Goal: Find specific page/section: Find specific page/section

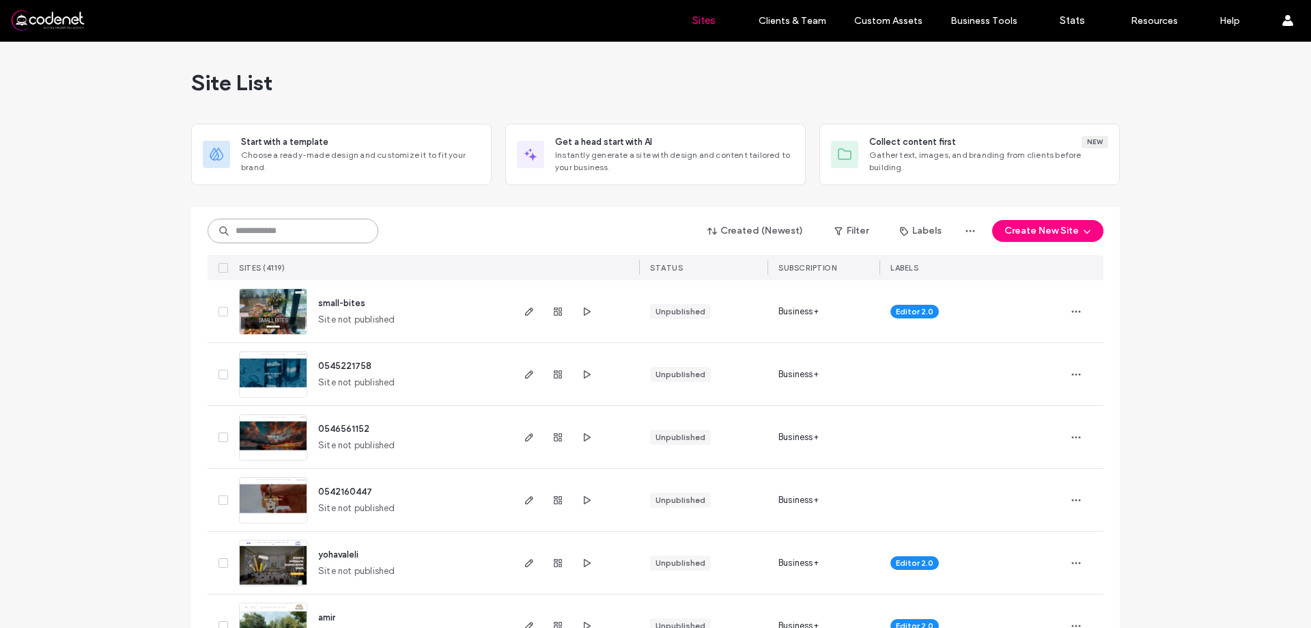
click at [344, 225] on input at bounding box center [293, 231] width 171 height 25
paste input "**********"
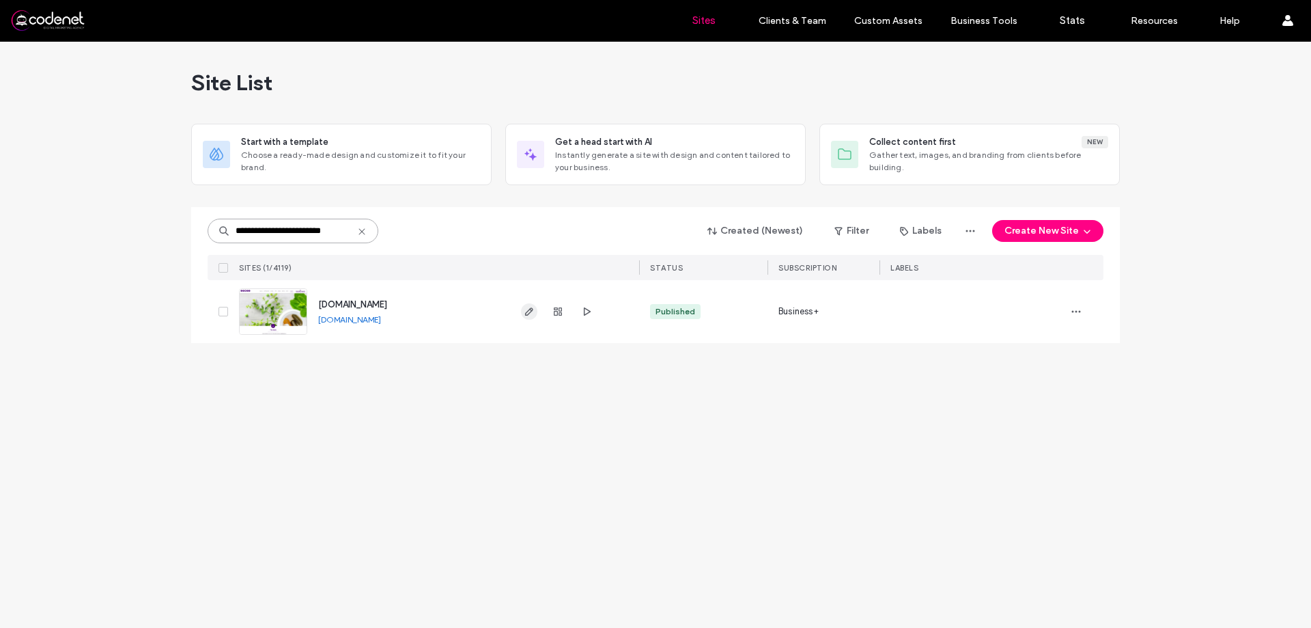
type input "**********"
click at [524, 313] on icon "button" at bounding box center [529, 311] width 11 height 11
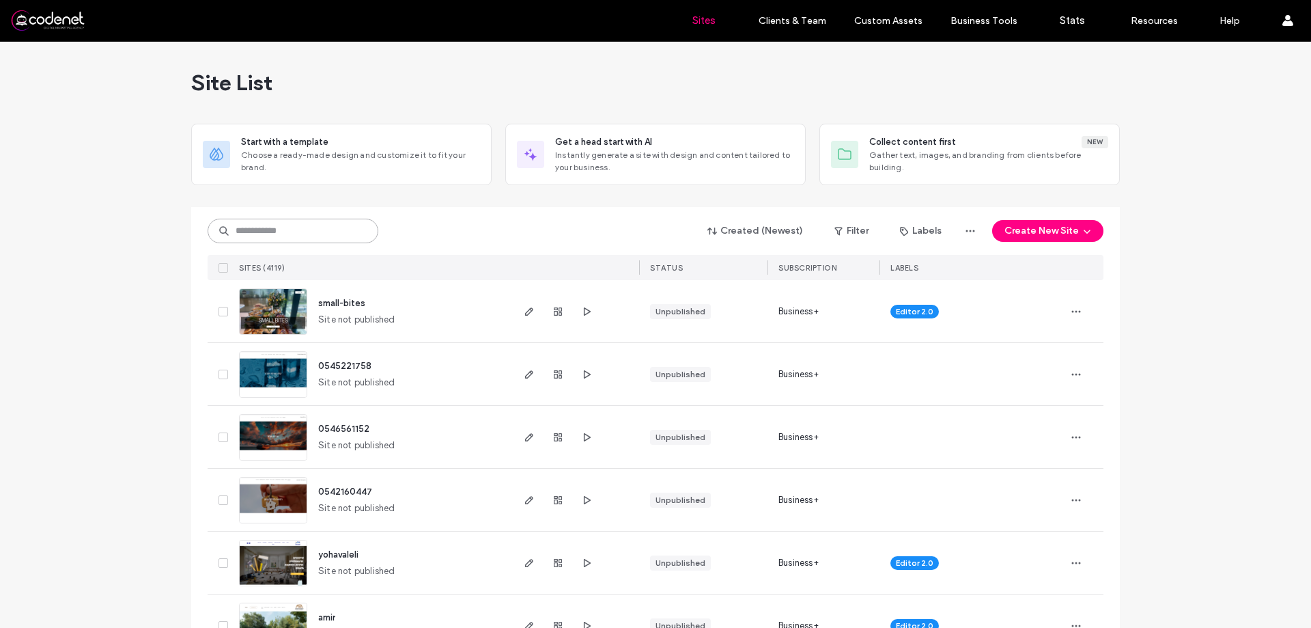
drag, startPoint x: 290, startPoint y: 218, endPoint x: 297, endPoint y: 229, distance: 12.9
click at [297, 229] on input at bounding box center [293, 231] width 171 height 25
paste input "**********"
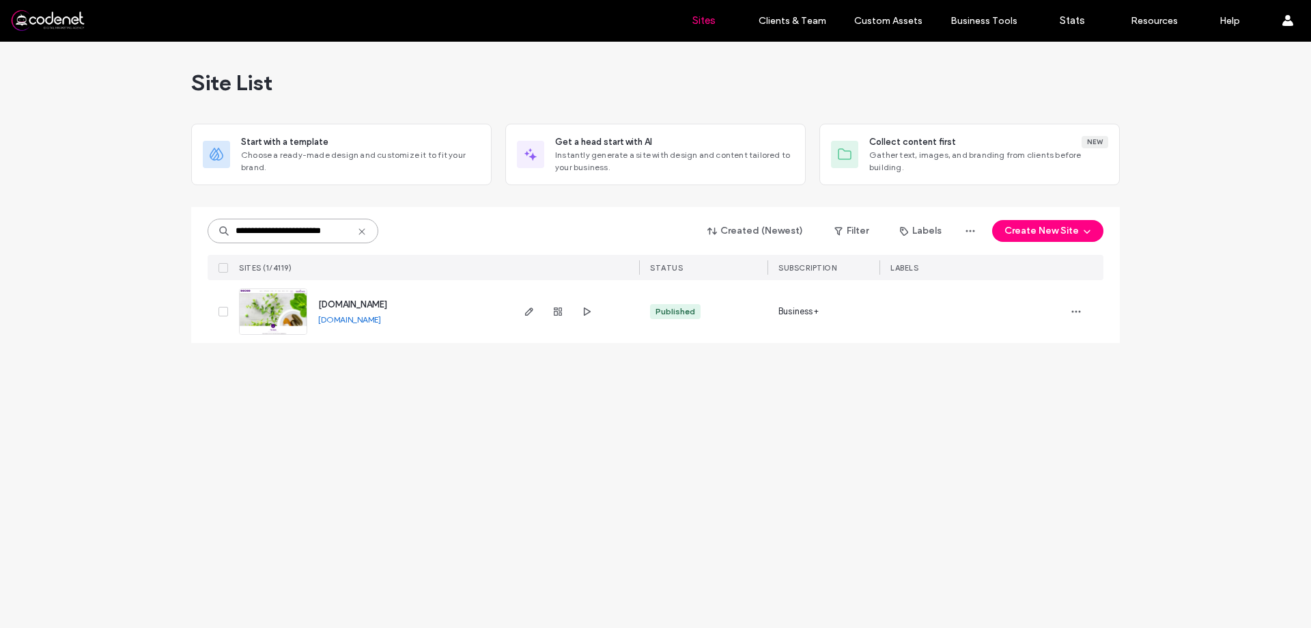
type input "**********"
click at [552, 316] on span "button" at bounding box center [558, 311] width 16 height 16
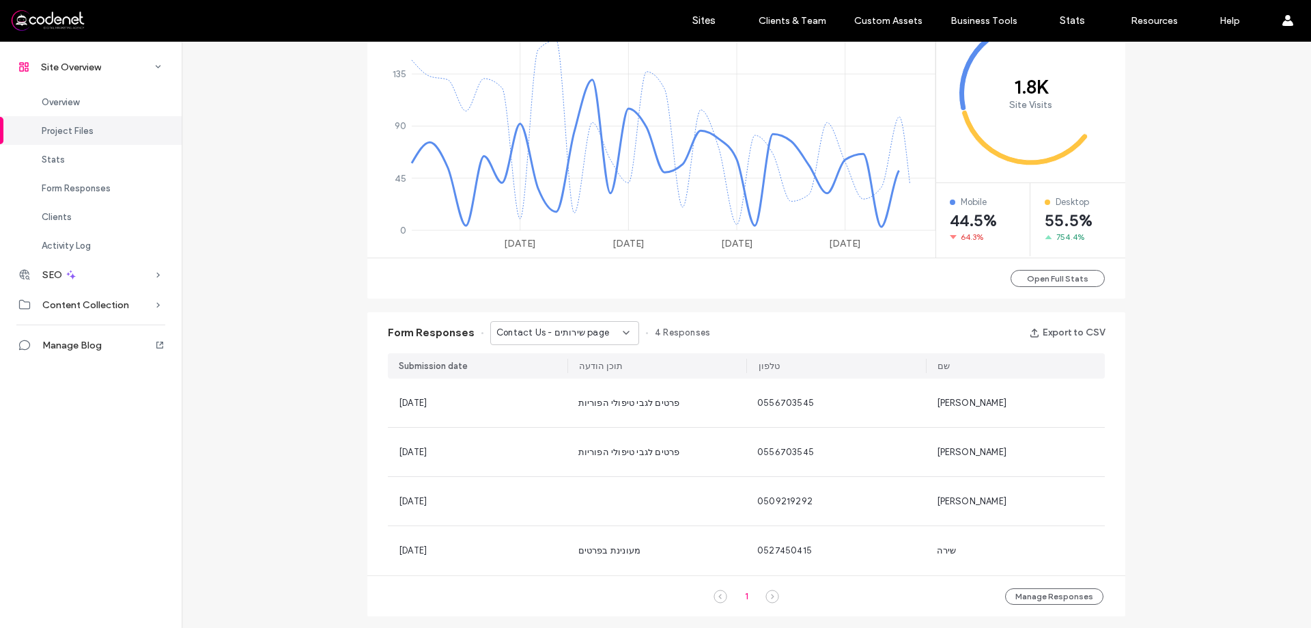
scroll to position [478, 0]
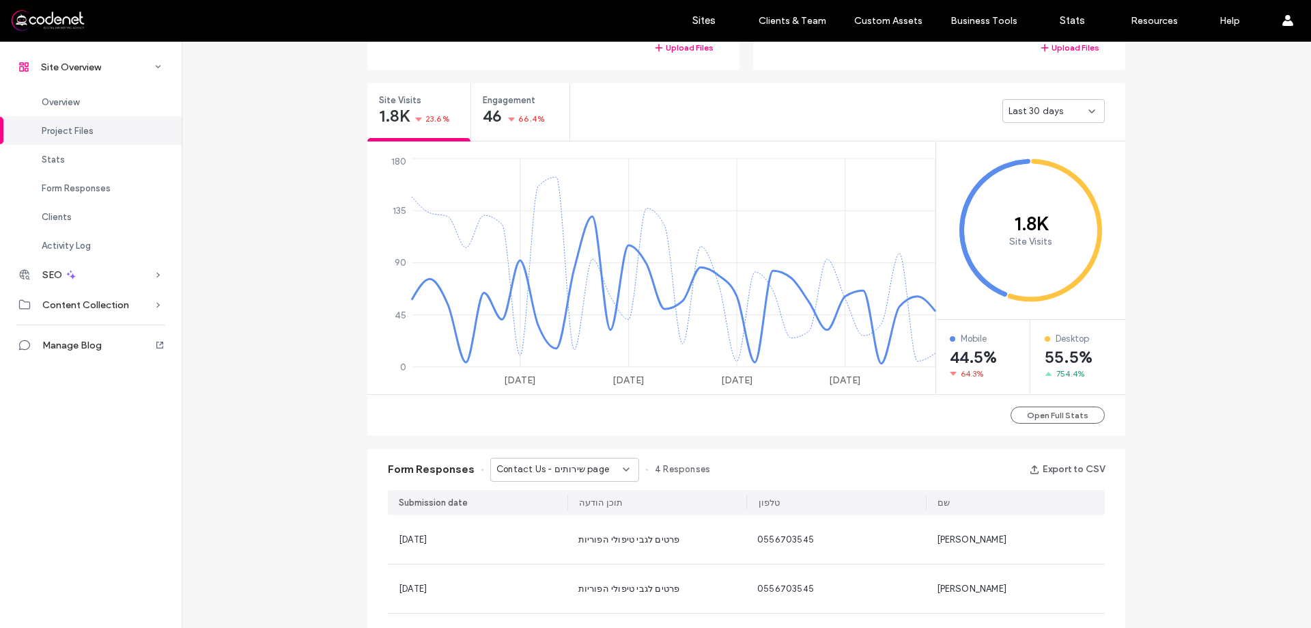
click at [522, 468] on span "Contact Us - שירותים page" at bounding box center [552, 469] width 113 height 14
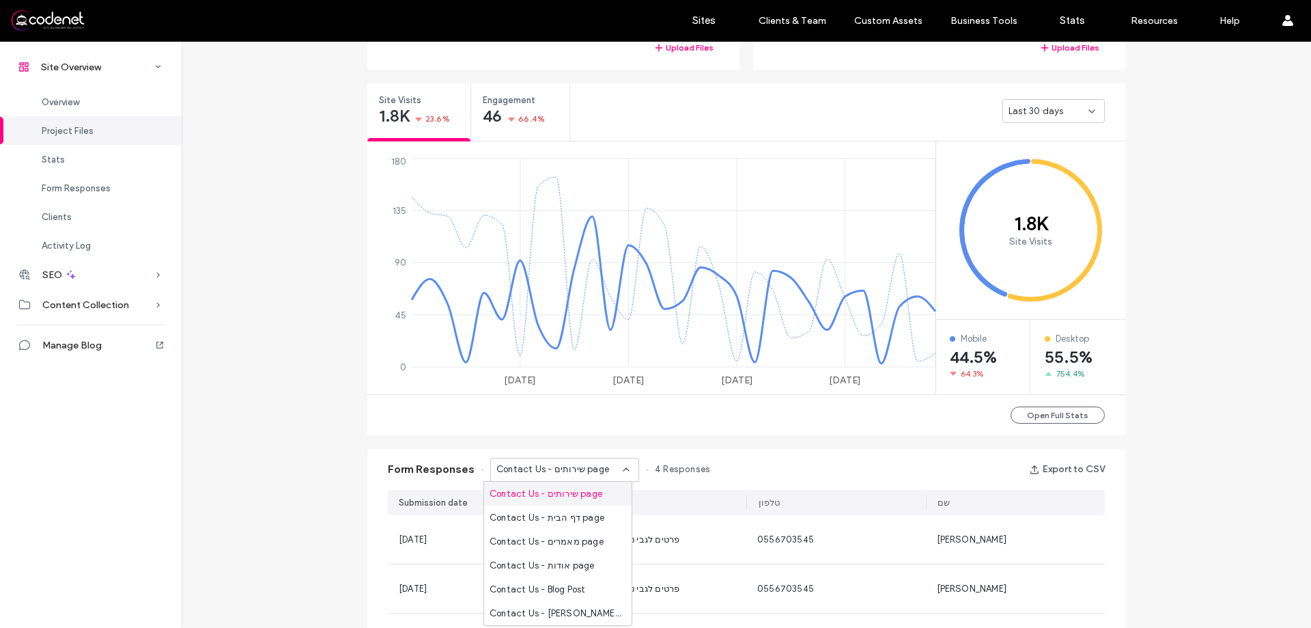
click at [536, 503] on div "Contact Us - שירותים page" at bounding box center [557, 493] width 147 height 24
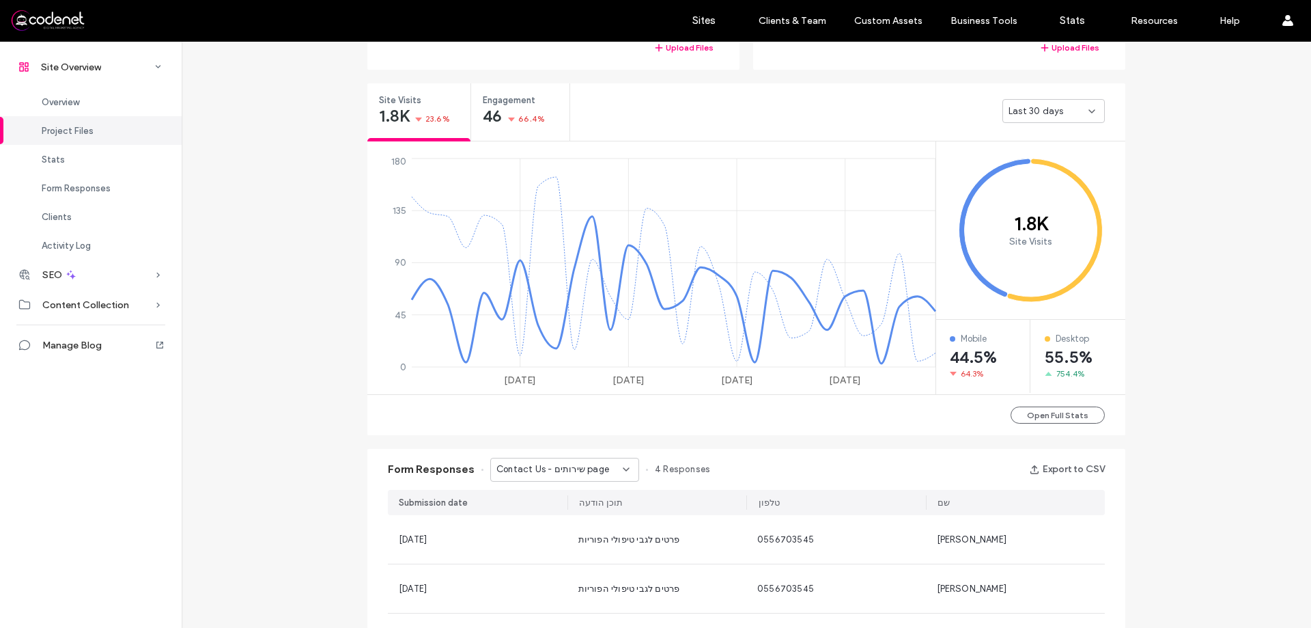
click at [541, 483] on div "Form Responses Contact Us - שירותים page 4 Responses Export to CSV" at bounding box center [746, 469] width 758 height 41
click at [546, 470] on span "Contact Us - שירותים page" at bounding box center [552, 469] width 113 height 14
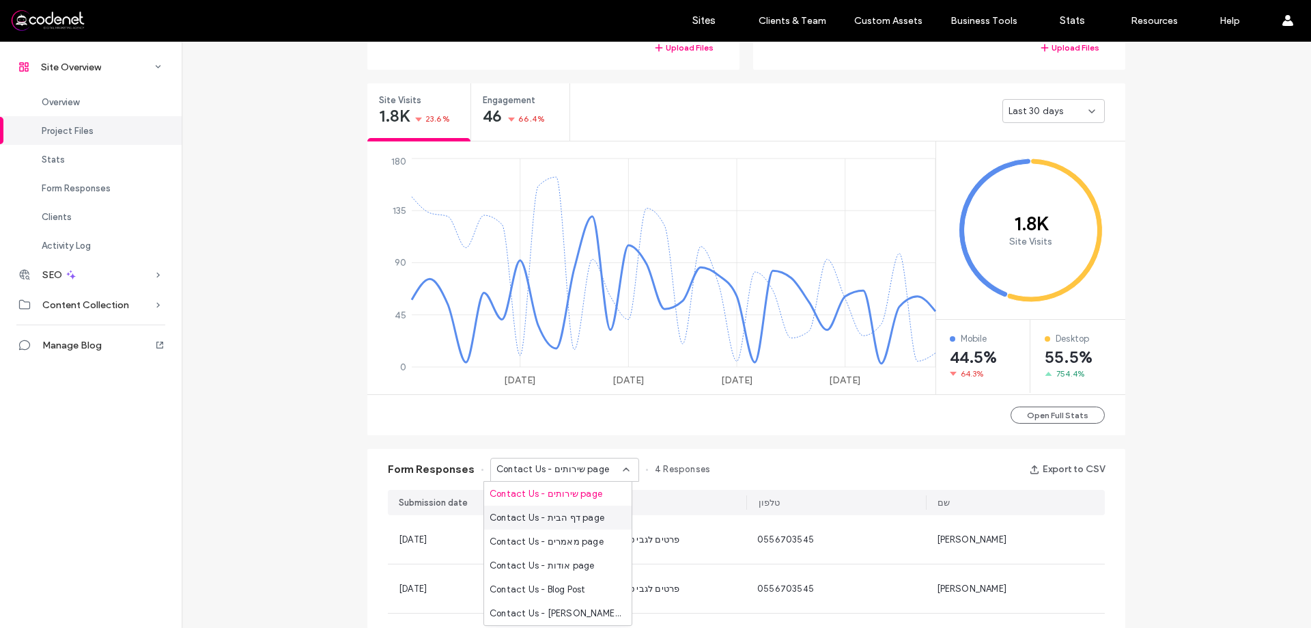
click at [548, 509] on div "Contact Us - דף הבית page" at bounding box center [557, 517] width 147 height 24
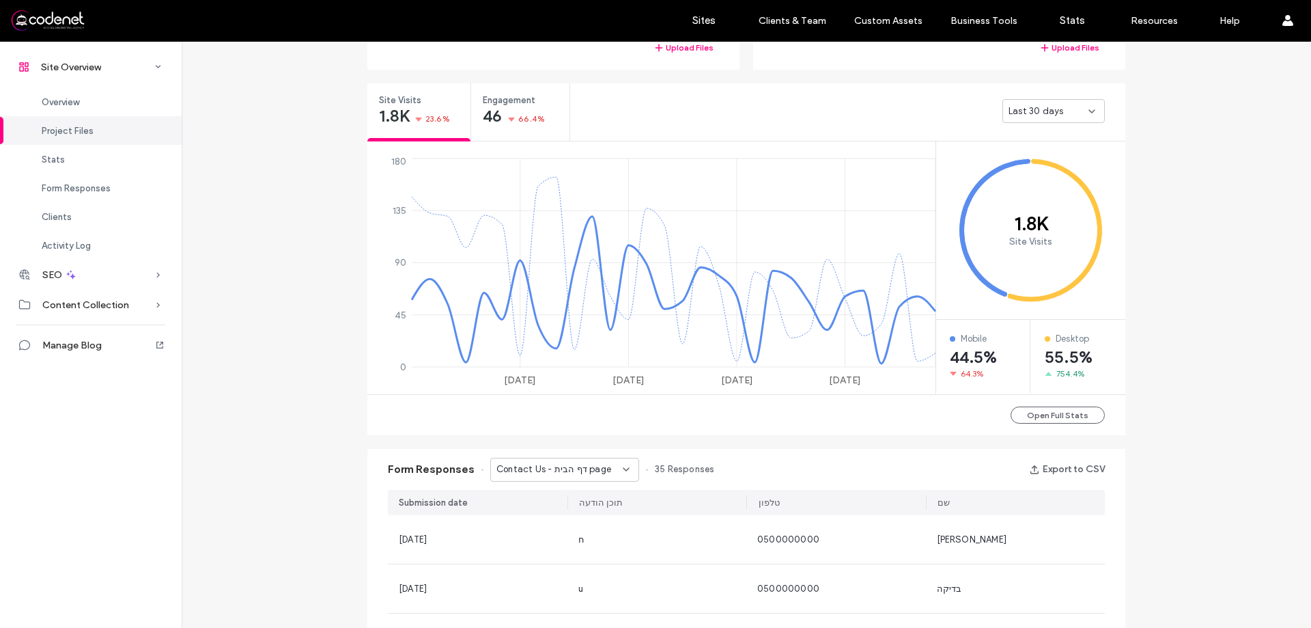
click at [547, 475] on span "Contact Us - דף הבית page" at bounding box center [553, 469] width 115 height 14
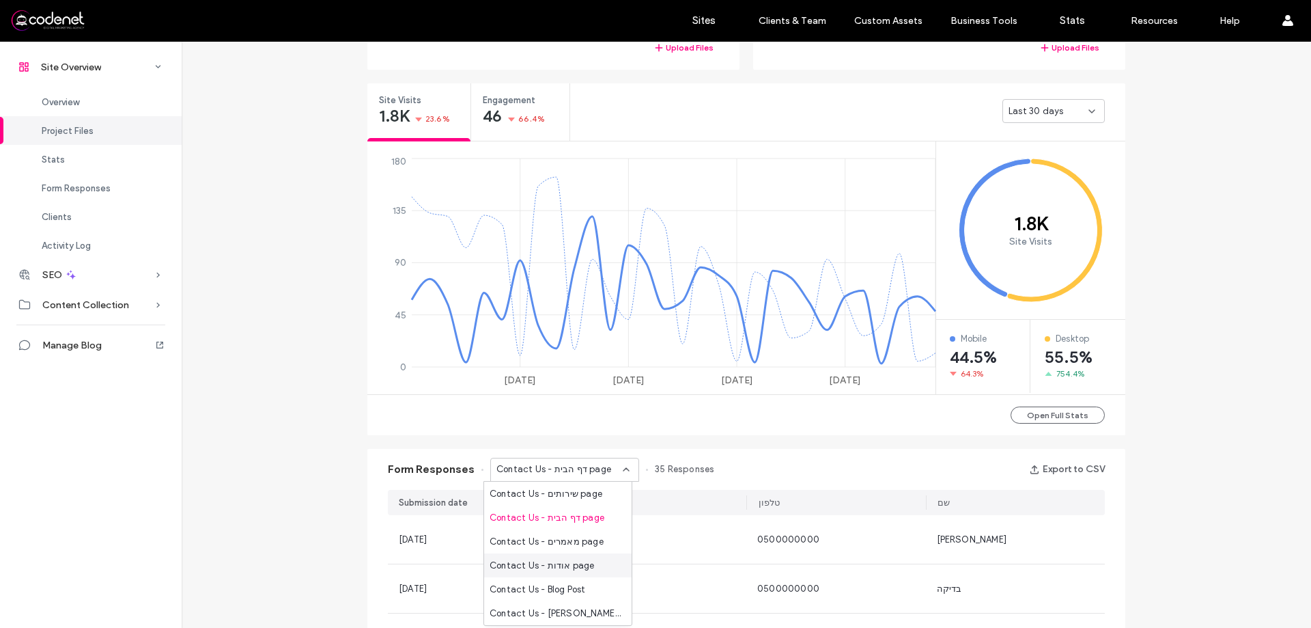
click at [597, 563] on div "Contact Us - אודות page" at bounding box center [557, 565] width 147 height 24
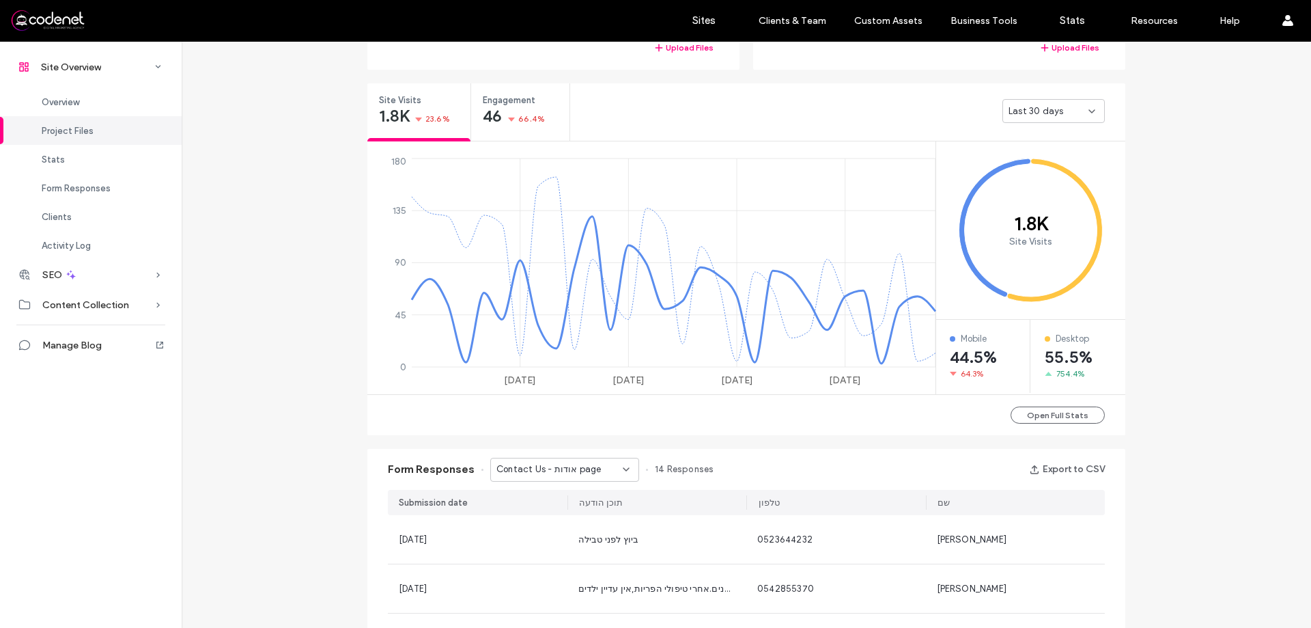
click at [621, 468] on icon at bounding box center [626, 469] width 11 height 11
click at [549, 563] on span "Contact Us - Blog Post" at bounding box center [538, 566] width 96 height 14
click at [553, 475] on span "Contact Us - Blog Post" at bounding box center [544, 469] width 96 height 14
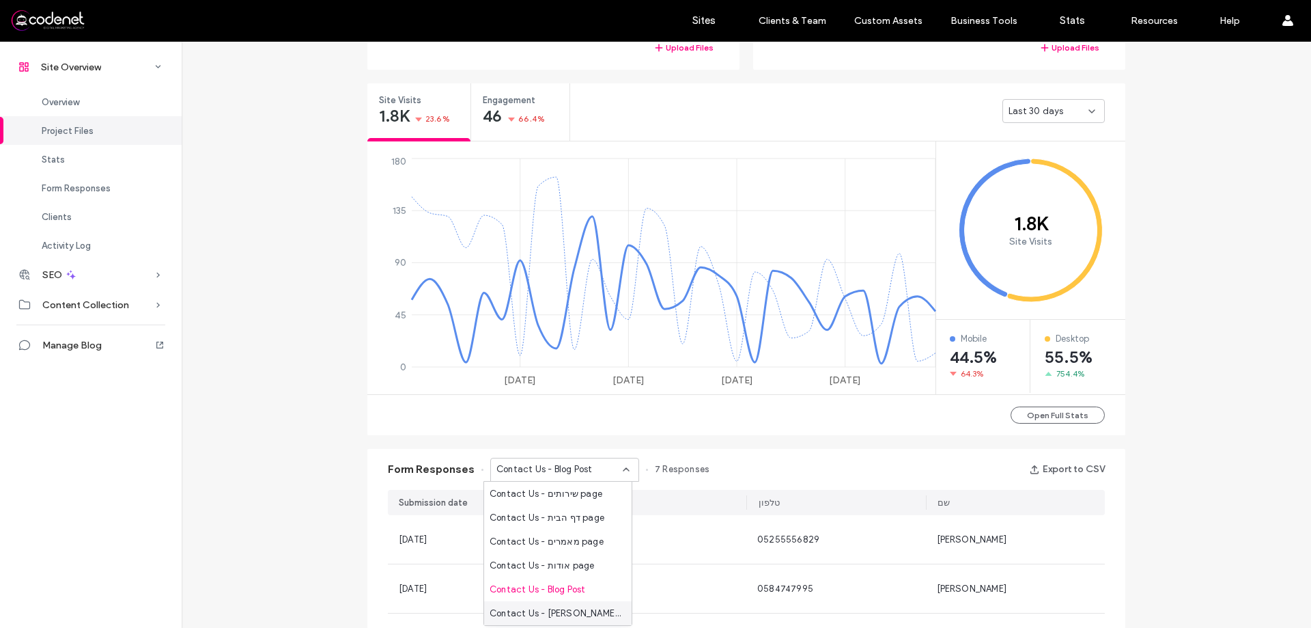
click at [521, 615] on span "Contact Us - [PERSON_NAME] קשר page" at bounding box center [555, 613] width 131 height 14
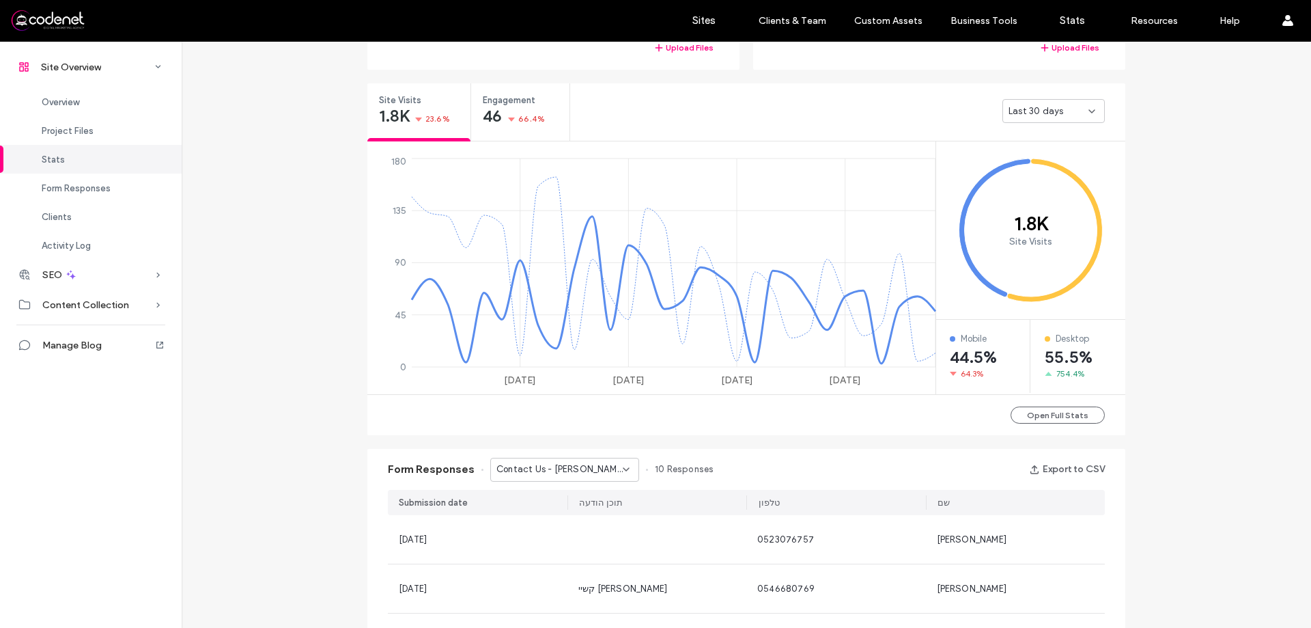
scroll to position [683, 0]
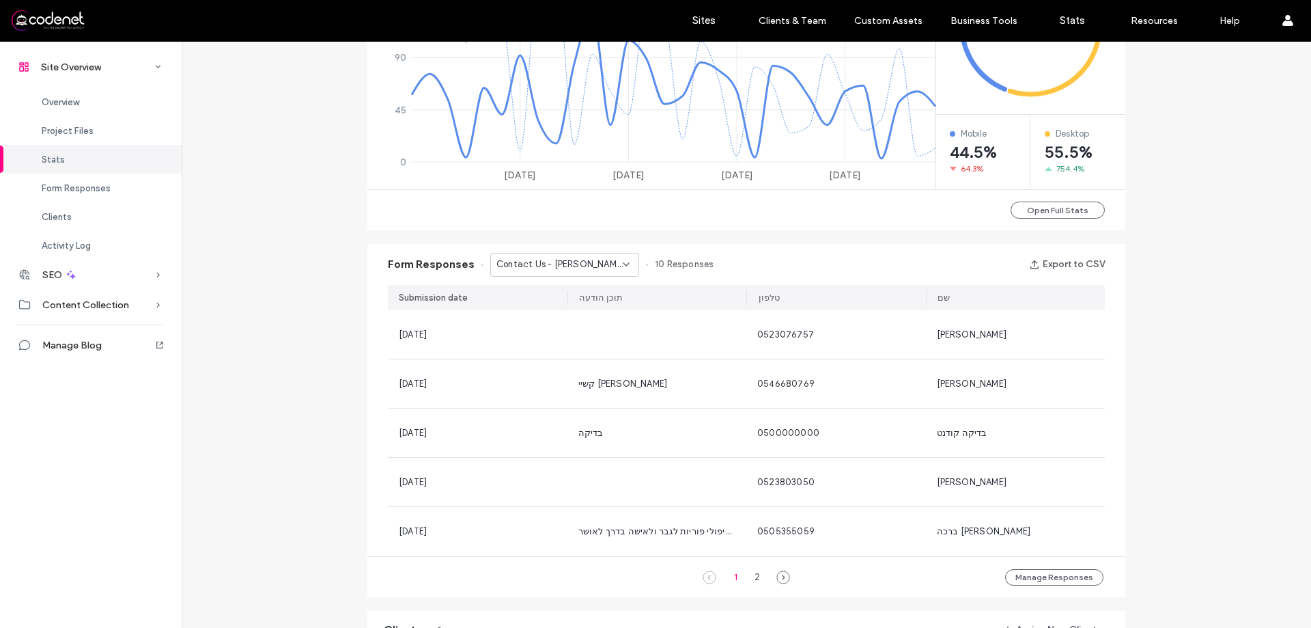
click at [597, 271] on div "Contact Us - [PERSON_NAME] קשר page" at bounding box center [559, 264] width 126 height 14
click at [598, 380] on div "Contact Us - Blog Post" at bounding box center [557, 384] width 147 height 24
click at [533, 271] on span "Contact Us - Blog Post" at bounding box center [544, 264] width 96 height 14
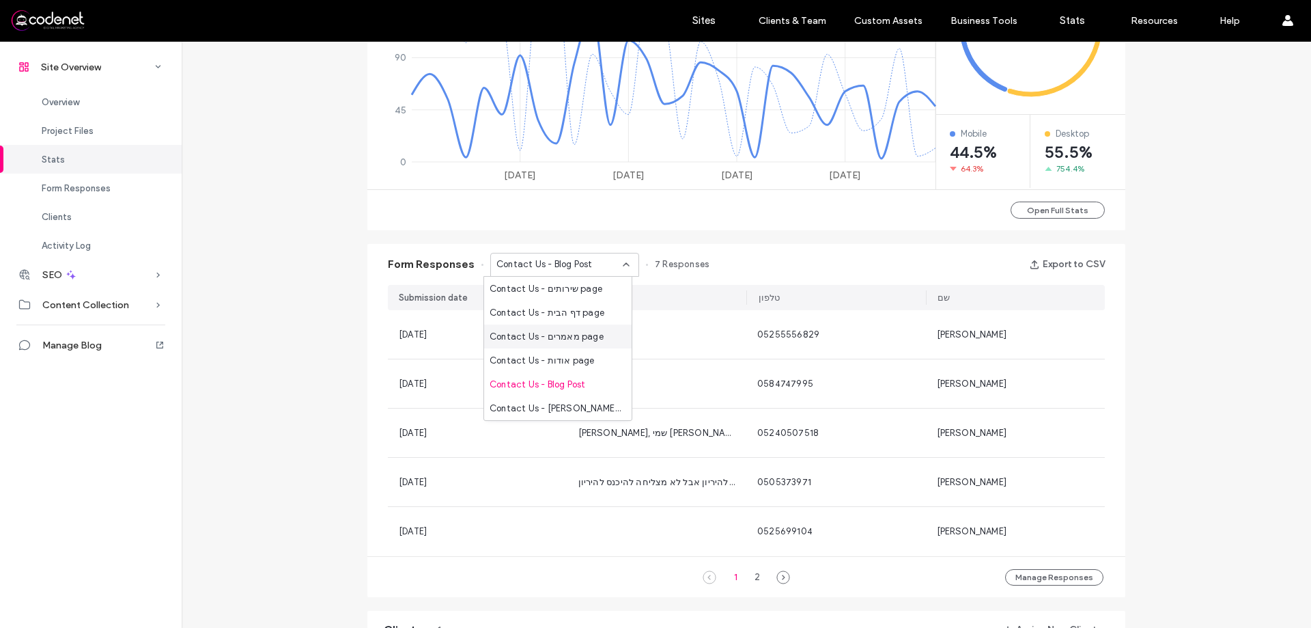
click at [535, 335] on span "Contact Us - מאמרים page" at bounding box center [547, 337] width 114 height 14
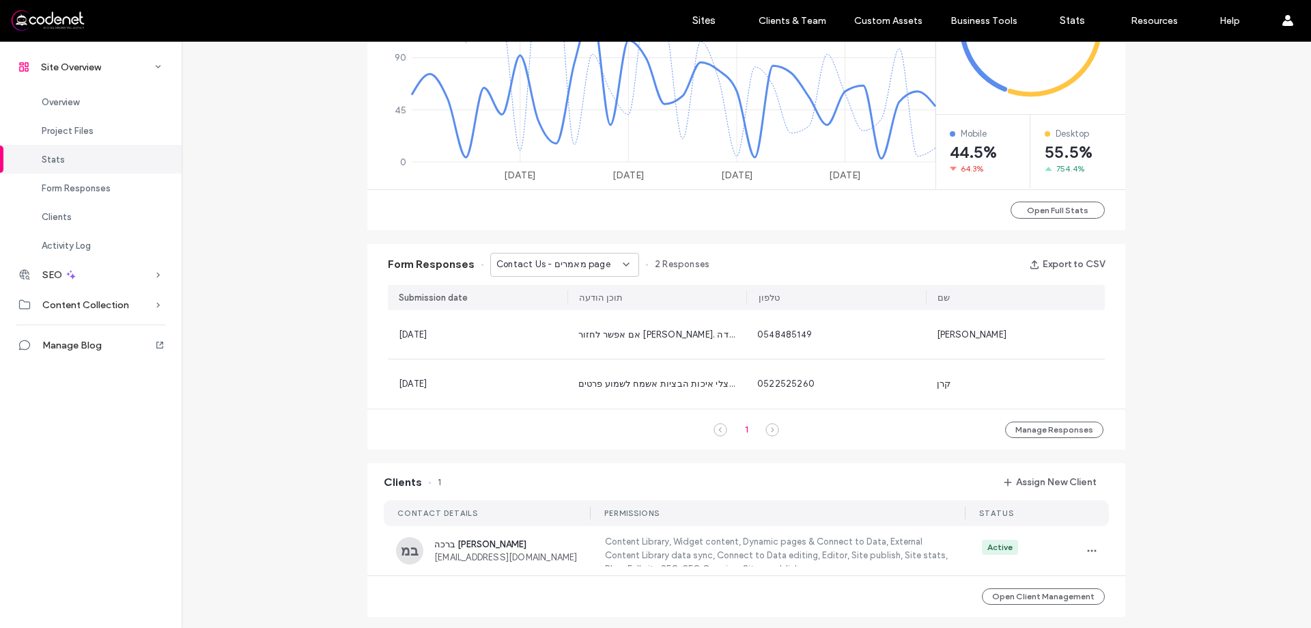
click at [546, 260] on span "Contact Us - מאמרים page" at bounding box center [553, 264] width 114 height 14
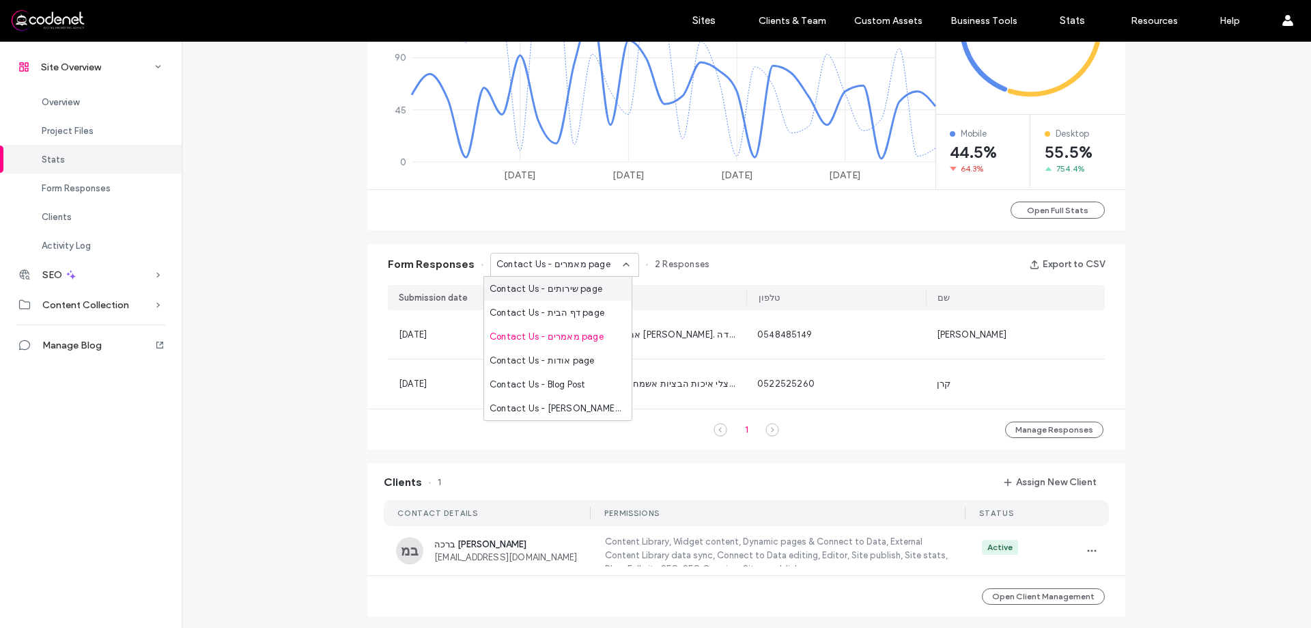
click at [557, 290] on span "Contact Us - שירותים page" at bounding box center [546, 289] width 113 height 14
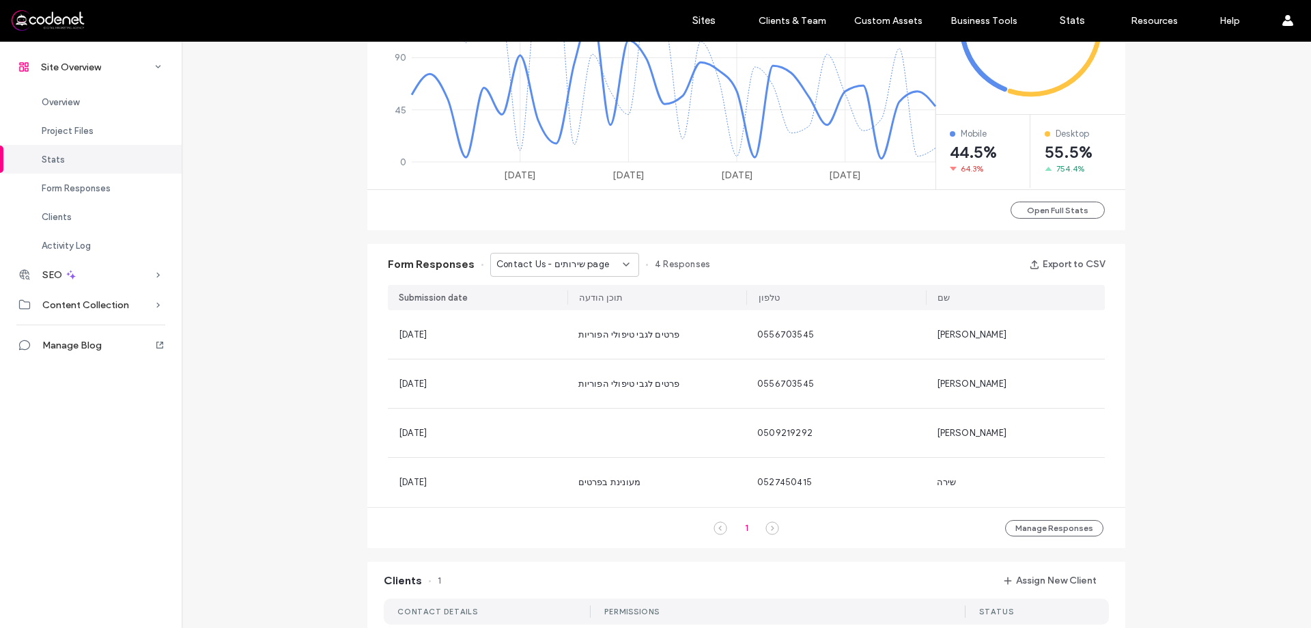
click at [550, 274] on div "Contact Us - שירותים page" at bounding box center [564, 265] width 149 height 24
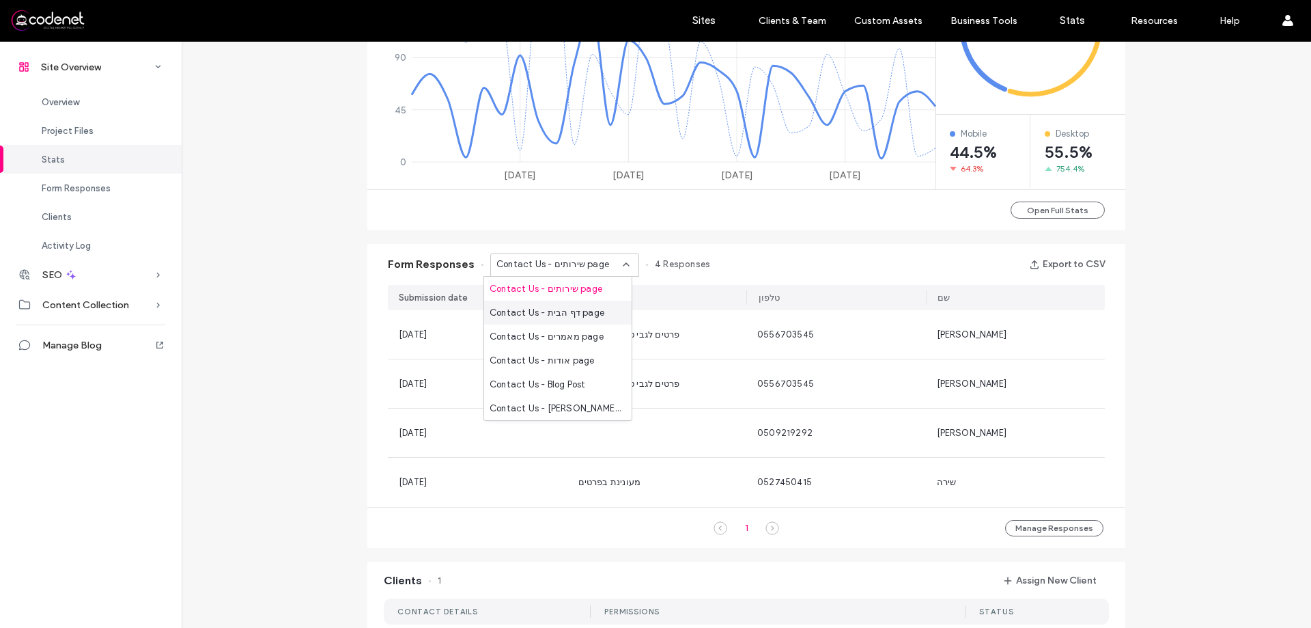
click at [554, 300] on div "Contact Us - דף הבית page" at bounding box center [557, 312] width 147 height 24
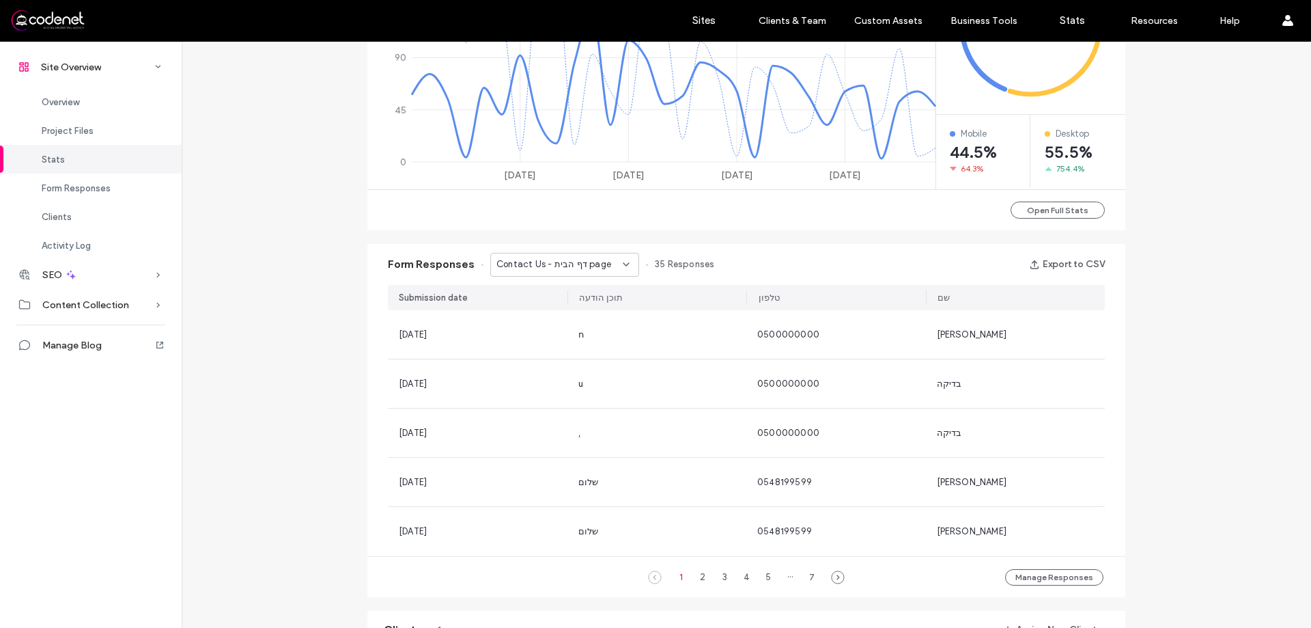
click at [586, 268] on span "Contact Us - דף הבית page" at bounding box center [553, 264] width 115 height 14
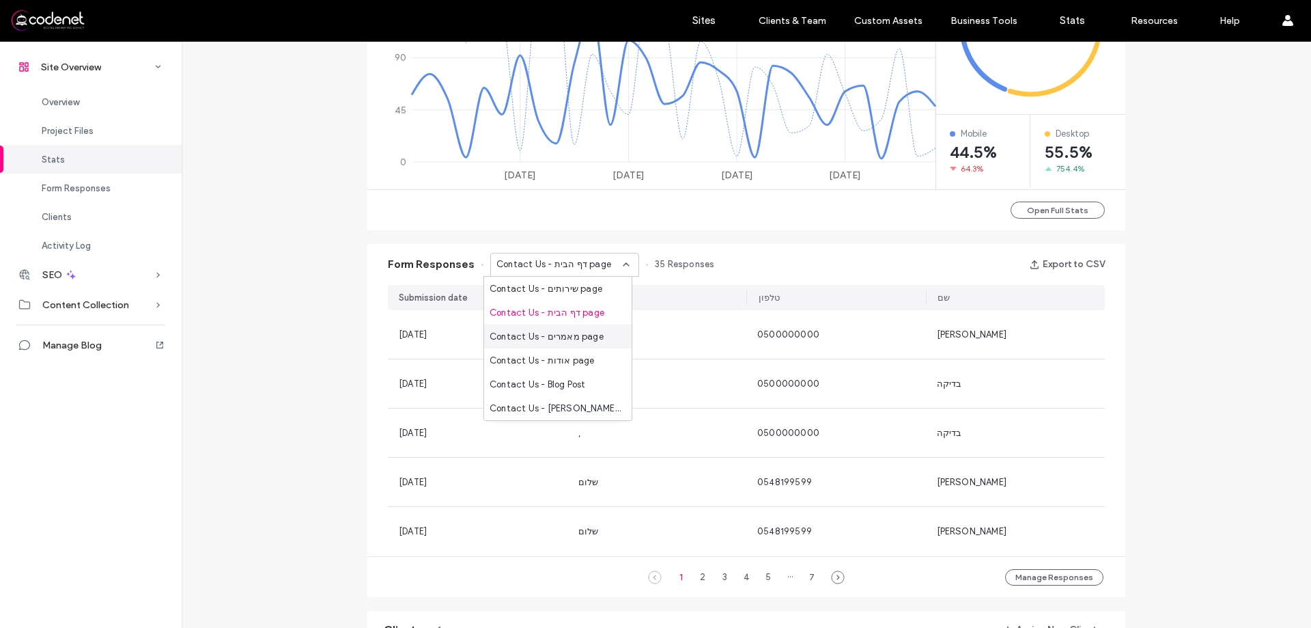
click at [578, 326] on div "Contact Us - מאמרים page" at bounding box center [557, 336] width 147 height 24
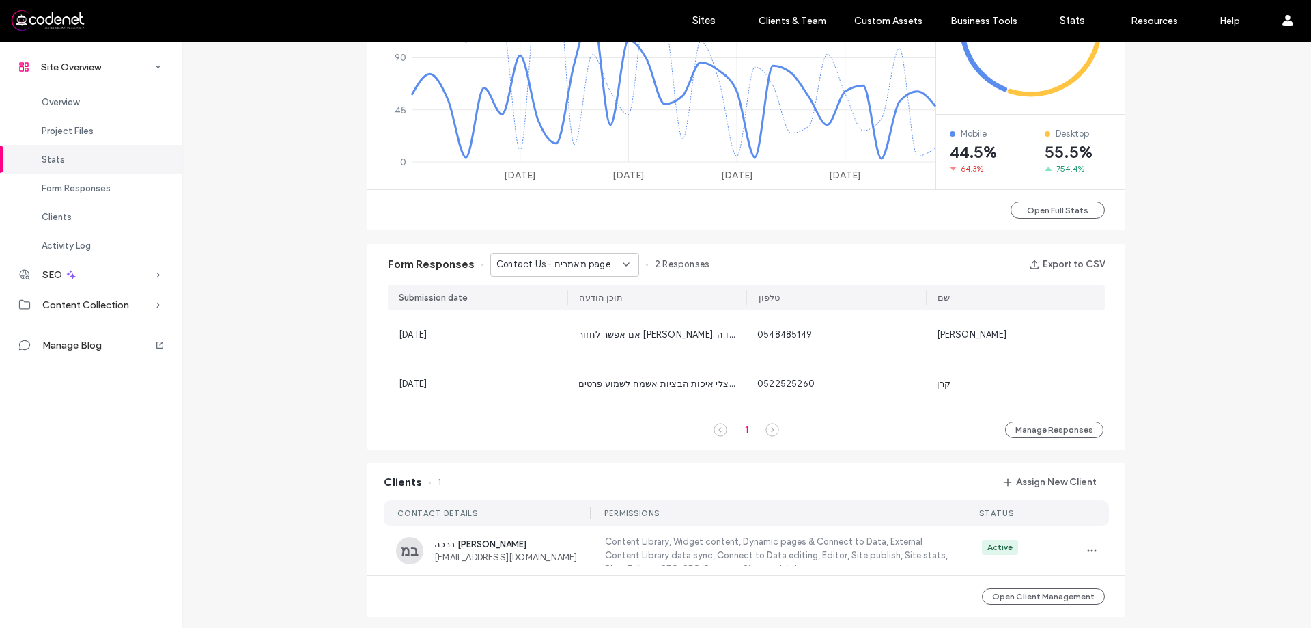
click at [591, 283] on div "Form Responses Contact Us - מאמרים page 2 Responses Export to CSV" at bounding box center [746, 264] width 758 height 41
click at [594, 279] on div "Form Responses Contact Us - מאמרים page 2 Responses Export to CSV" at bounding box center [746, 264] width 758 height 41
click at [597, 272] on div "Contact Us - מאמרים page" at bounding box center [564, 265] width 149 height 24
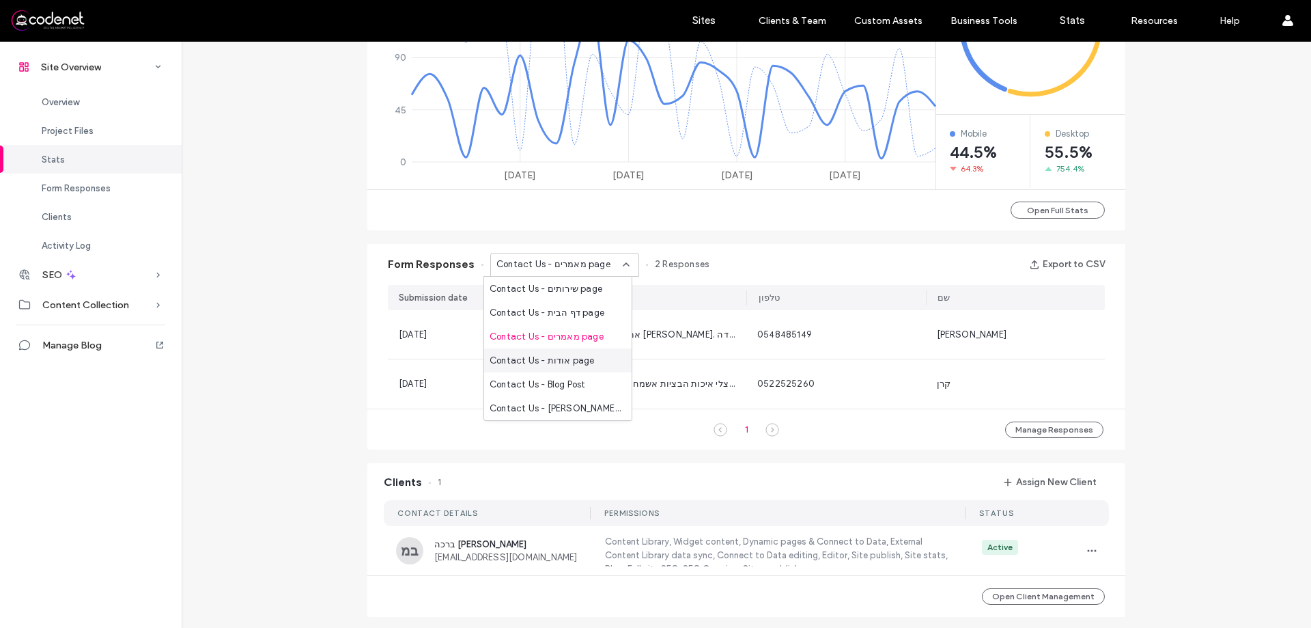
click at [582, 359] on span "Contact Us - אודות page" at bounding box center [542, 361] width 105 height 14
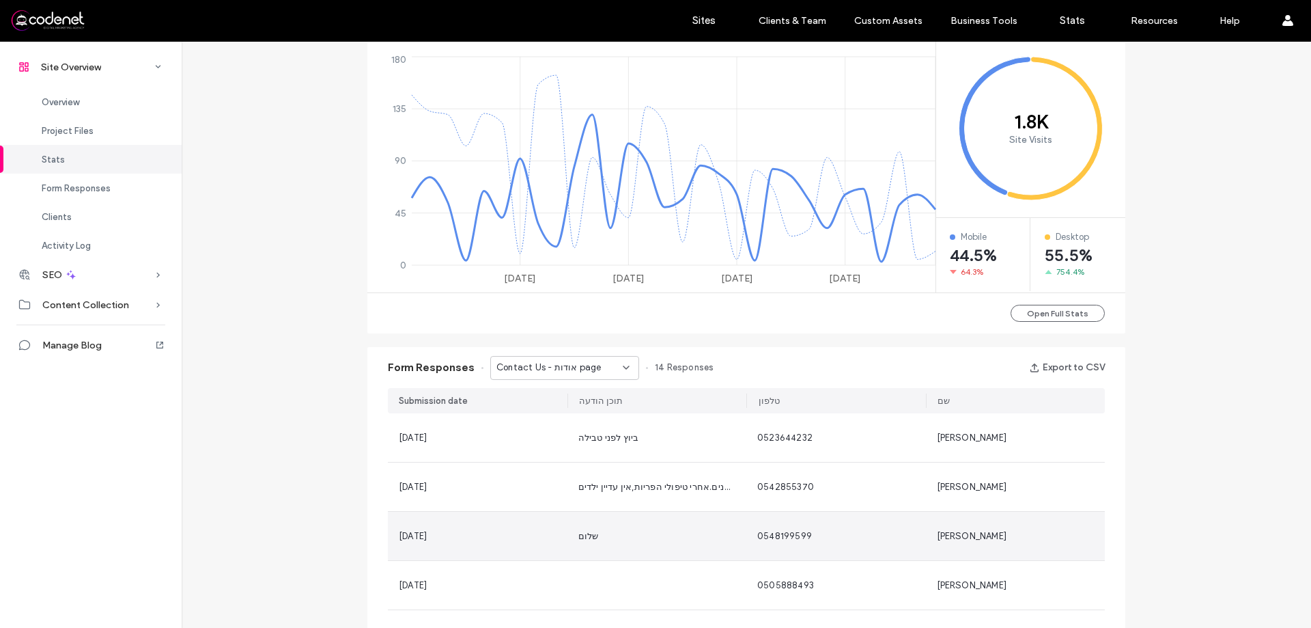
scroll to position [478, 0]
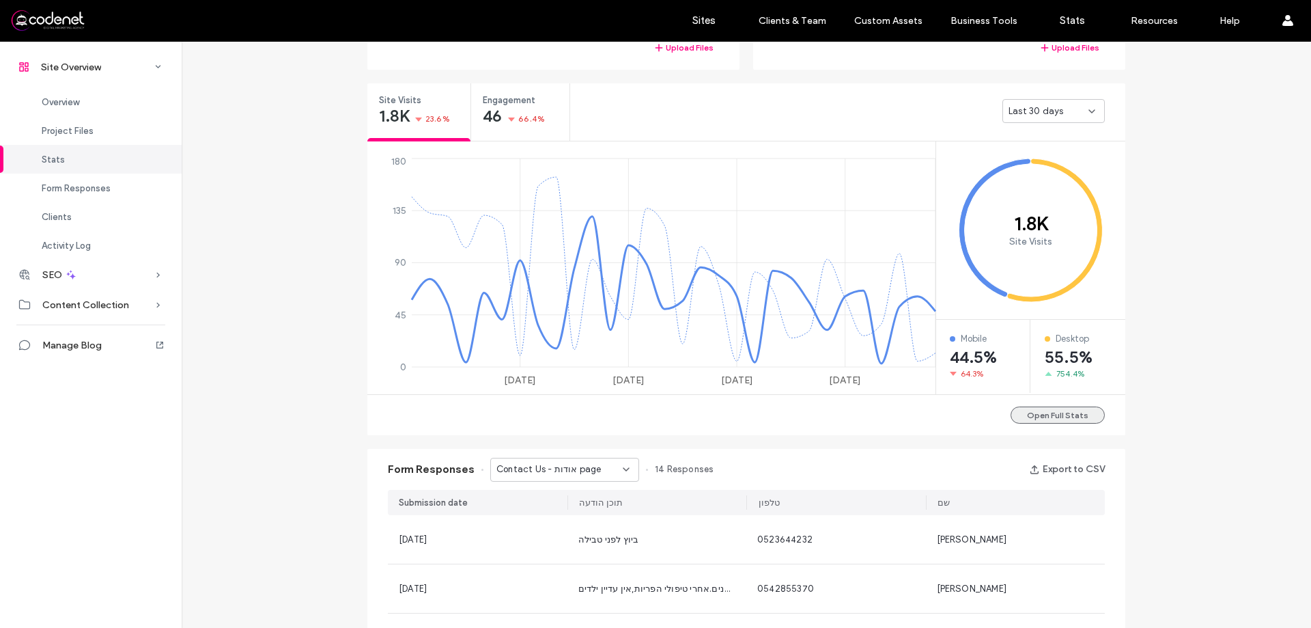
click at [1035, 408] on button "Open Full Stats" at bounding box center [1058, 414] width 94 height 17
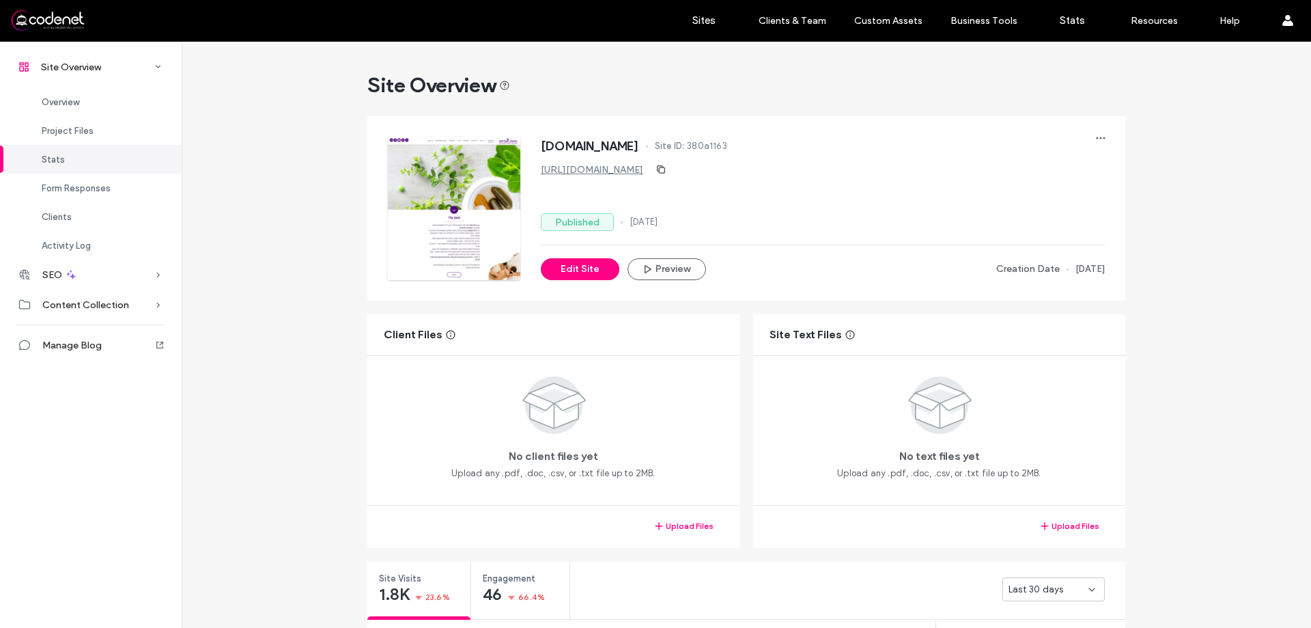
drag, startPoint x: 811, startPoint y: 199, endPoint x: 890, endPoint y: 107, distance: 121.5
click at [886, 124] on div "www.bmazor.co.il Site ID: 380a1163 https://www.bmazor.co.il Published 06 Aug, 2…" at bounding box center [756, 198] width 737 height 164
drag, startPoint x: 890, startPoint y: 101, endPoint x: 907, endPoint y: 126, distance: 29.9
click at [907, 113] on div "www.bmazor.co.il Site ID: 380a1163 https://www.bmazor.co.il Published 06 Aug, 2…" at bounding box center [747, 208] width 772 height 198
drag, startPoint x: 896, startPoint y: 138, endPoint x: 950, endPoint y: 148, distance: 54.9
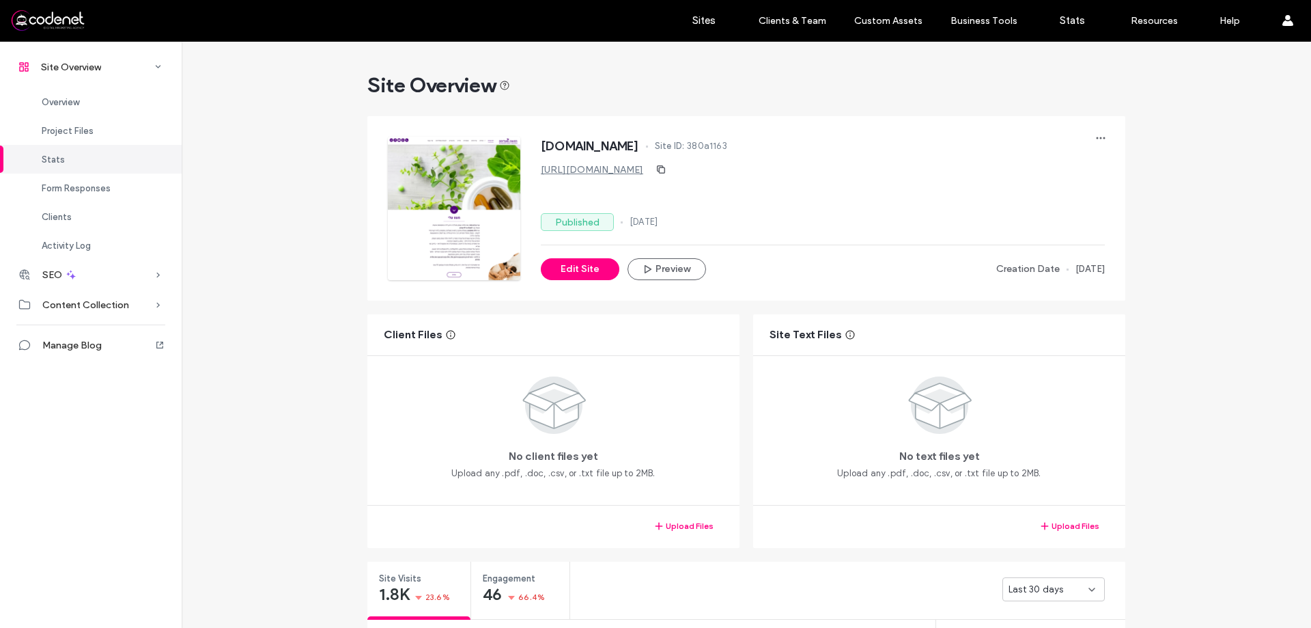
click at [950, 148] on div "www.bmazor.co.il Site ID: 380a1163" at bounding box center [823, 148] width 564 height 22
click at [827, 190] on div "www.bmazor.co.il Site ID: 380a1163 https://www.bmazor.co.il Published 06 Aug, 2…" at bounding box center [823, 208] width 564 height 143
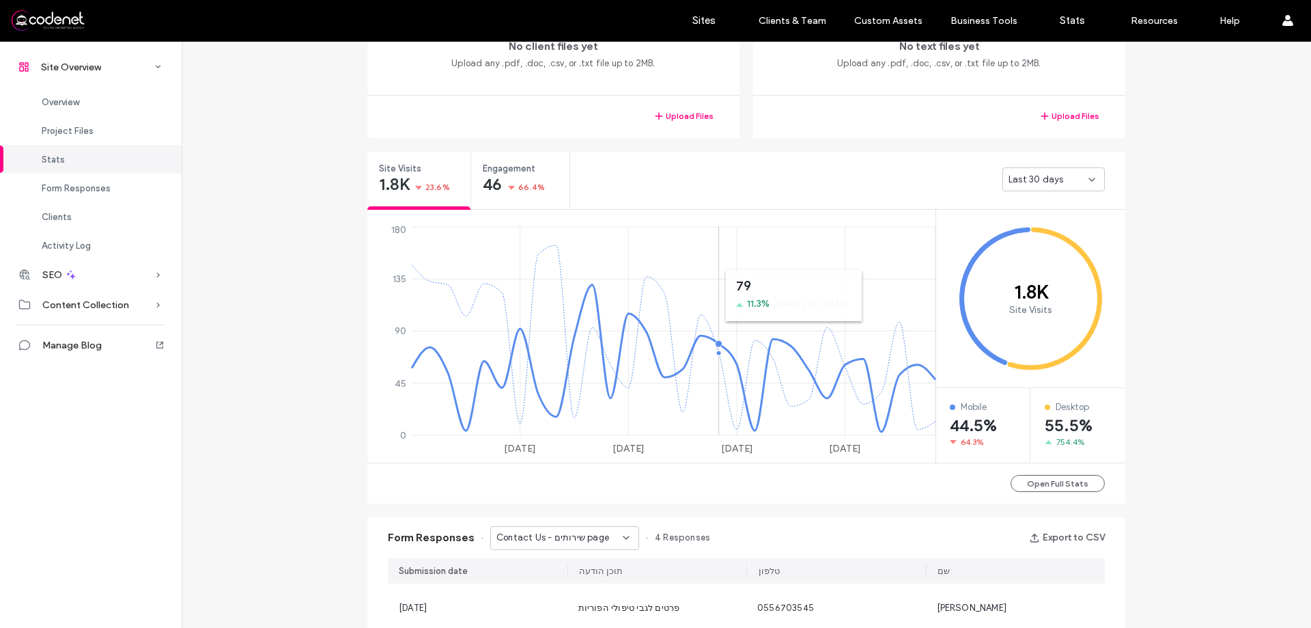
scroll to position [683, 0]
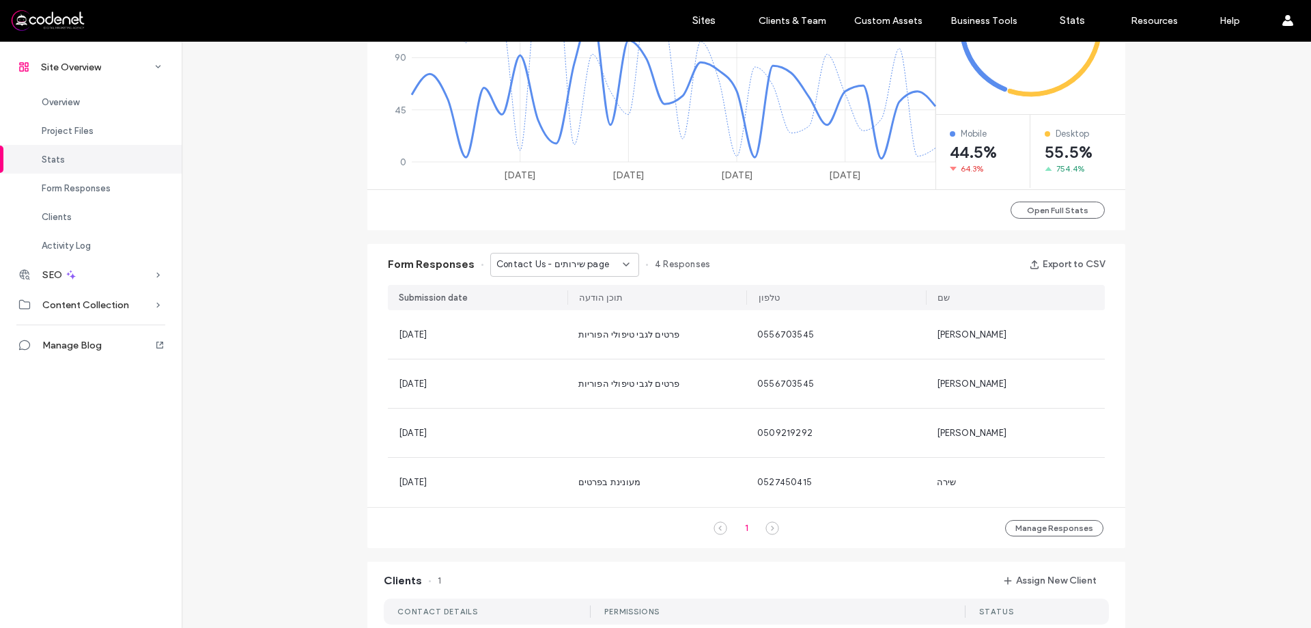
click at [550, 266] on span "Contact Us - שירותים page" at bounding box center [552, 264] width 113 height 14
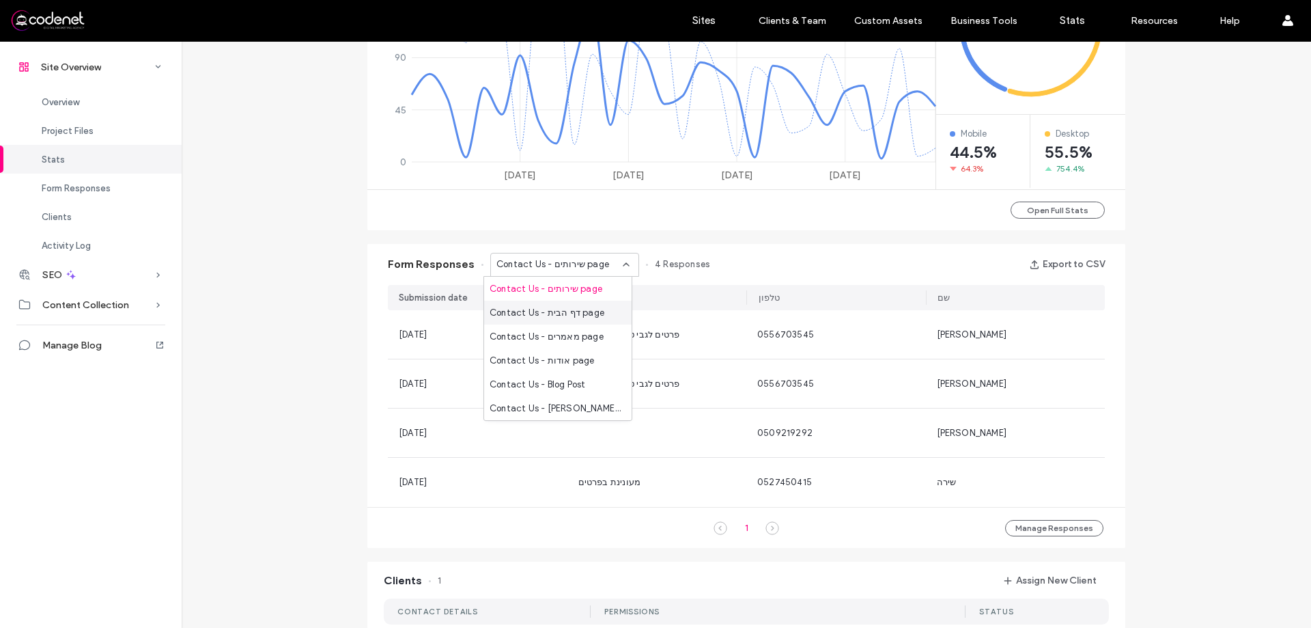
click at [561, 322] on div "Contact Us - דף הבית page" at bounding box center [557, 312] width 147 height 24
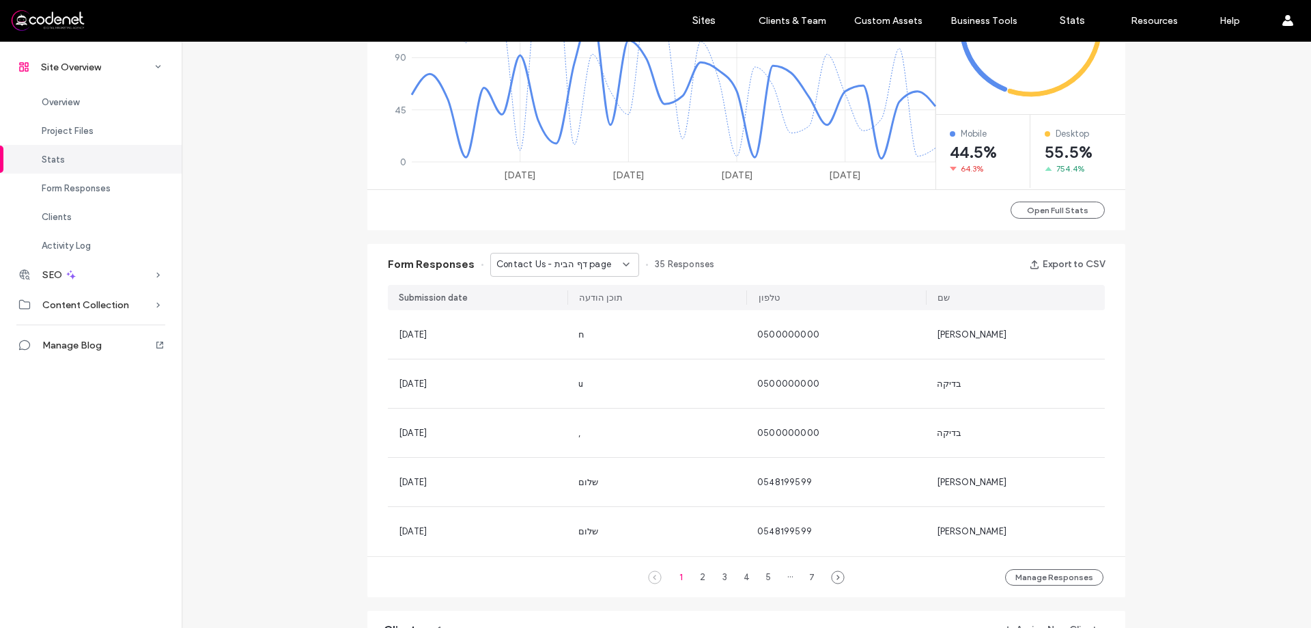
scroll to position [513, 0]
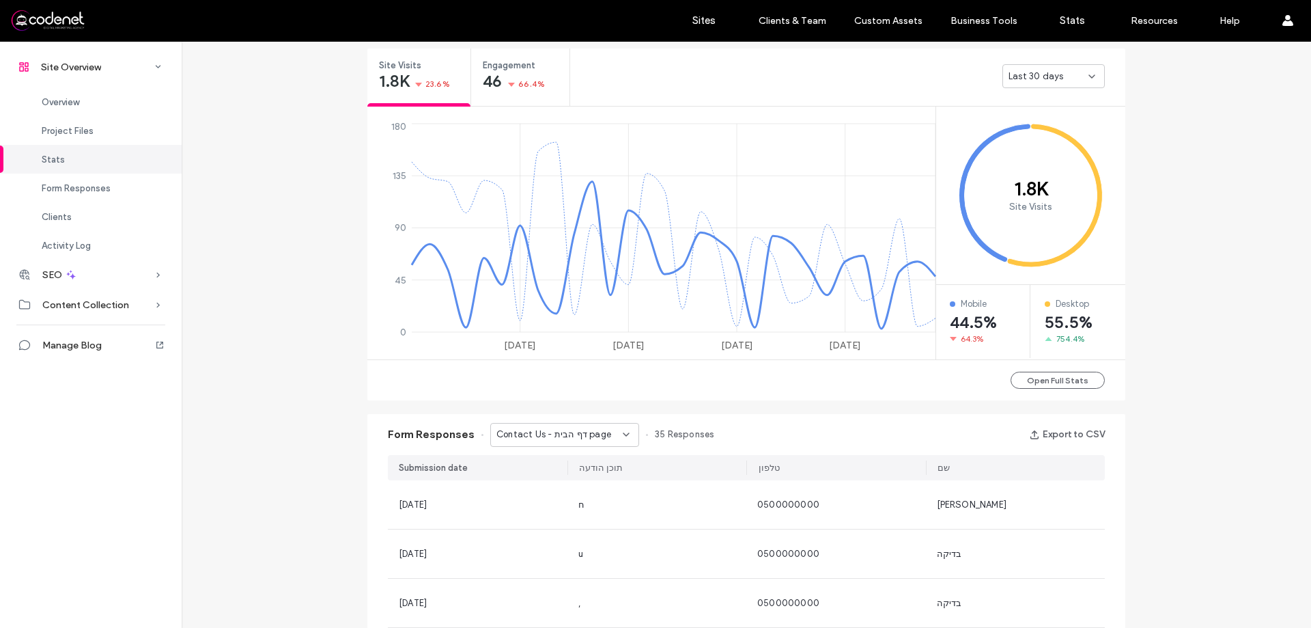
drag, startPoint x: 244, startPoint y: 489, endPoint x: 212, endPoint y: 500, distance: 33.9
drag, startPoint x: 212, startPoint y: 500, endPoint x: 348, endPoint y: 511, distance: 135.6
click at [264, 518] on div "Site Overview www.bmazor.co.il Site ID: 380a1163 https://www.bmazor.co.il Publi…" at bounding box center [746, 432] width 1129 height 1806
click at [602, 432] on div "Contact Us - דף הבית page" at bounding box center [559, 434] width 126 height 14
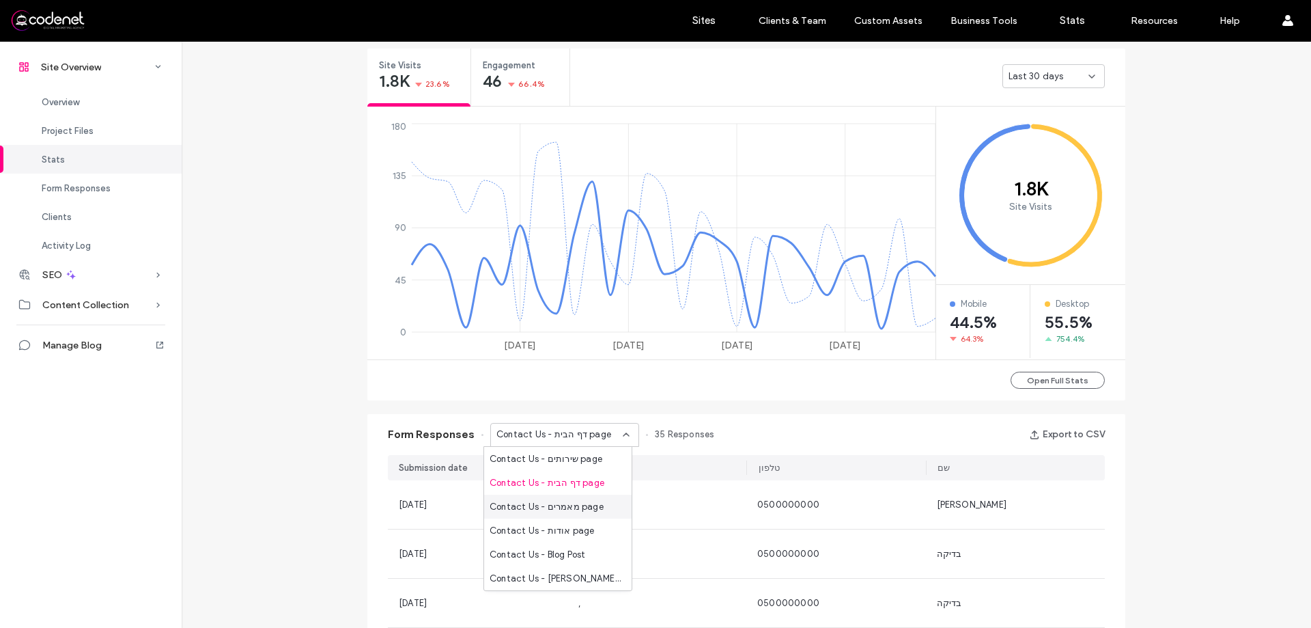
click at [175, 490] on div "Site Overview Overview Project Files Stats Form Responses Clients Activity Log …" at bounding box center [91, 334] width 182 height 587
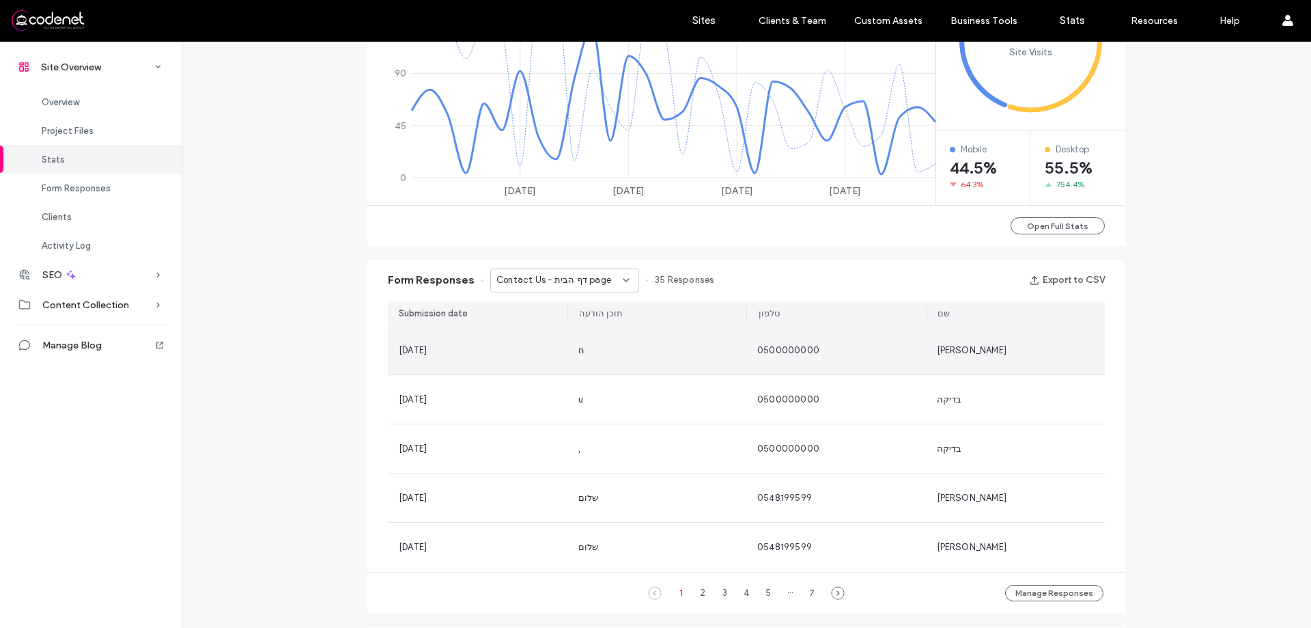
scroll to position [786, 0]
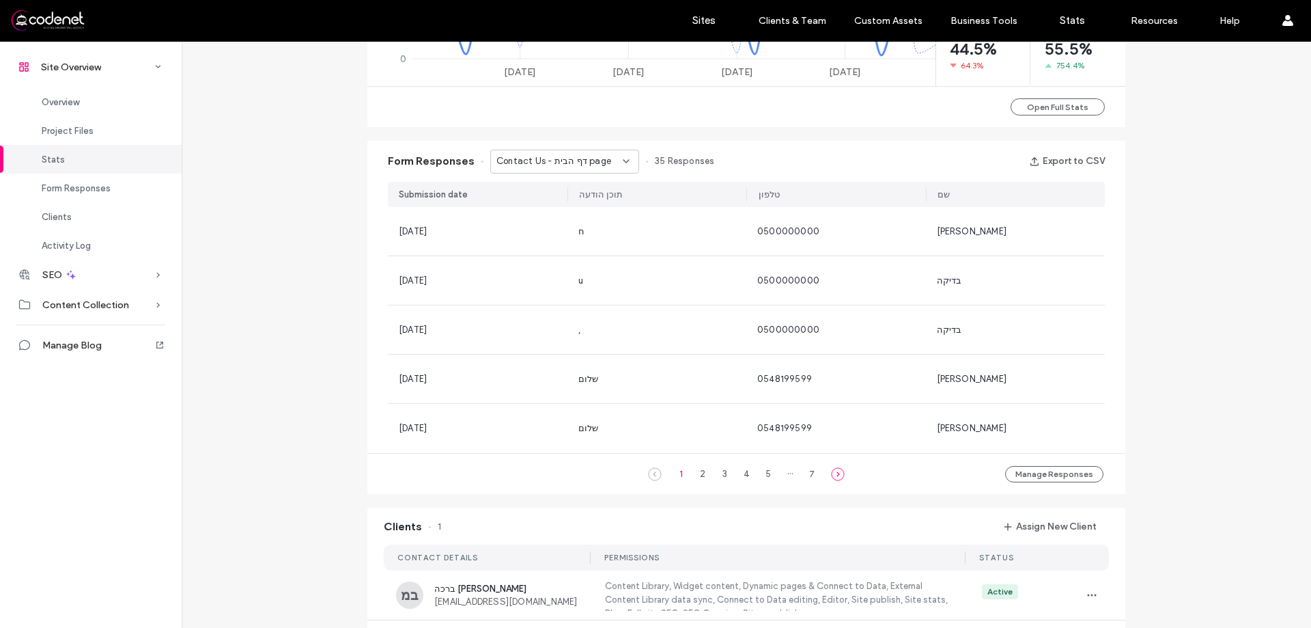
click at [834, 476] on icon at bounding box center [838, 474] width 14 height 14
click at [595, 154] on div "Contact Us - דף הבית page" at bounding box center [564, 162] width 149 height 24
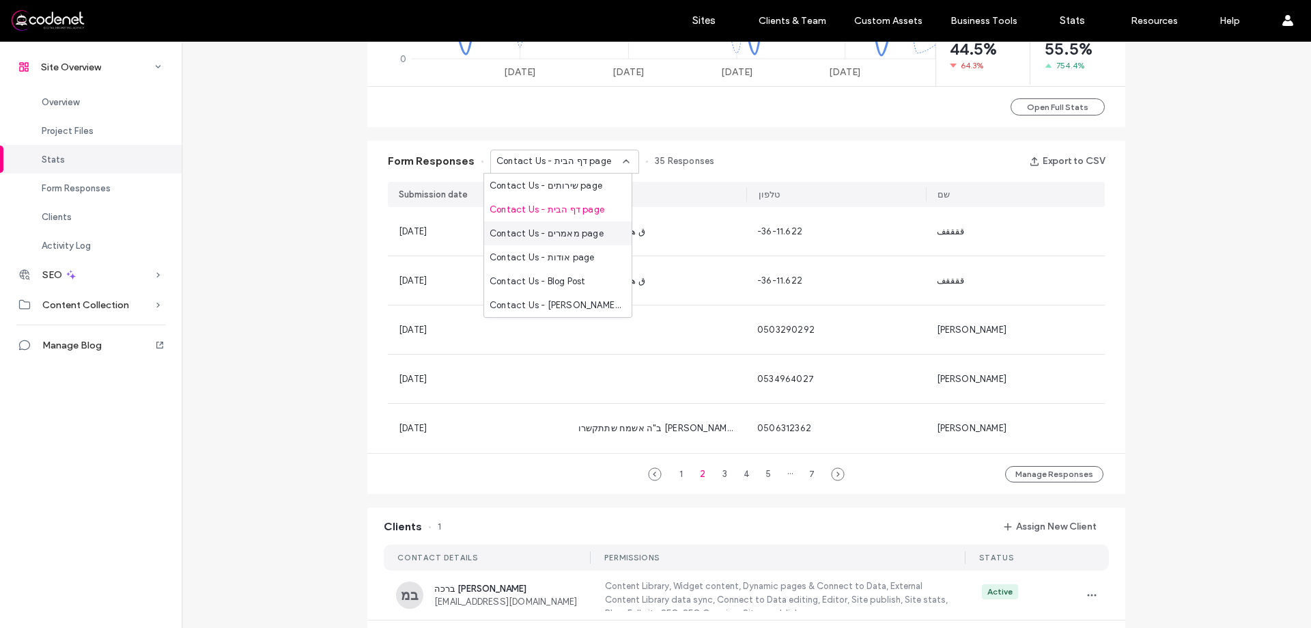
click at [577, 225] on div "Contact Us - מאמרים page" at bounding box center [557, 233] width 147 height 24
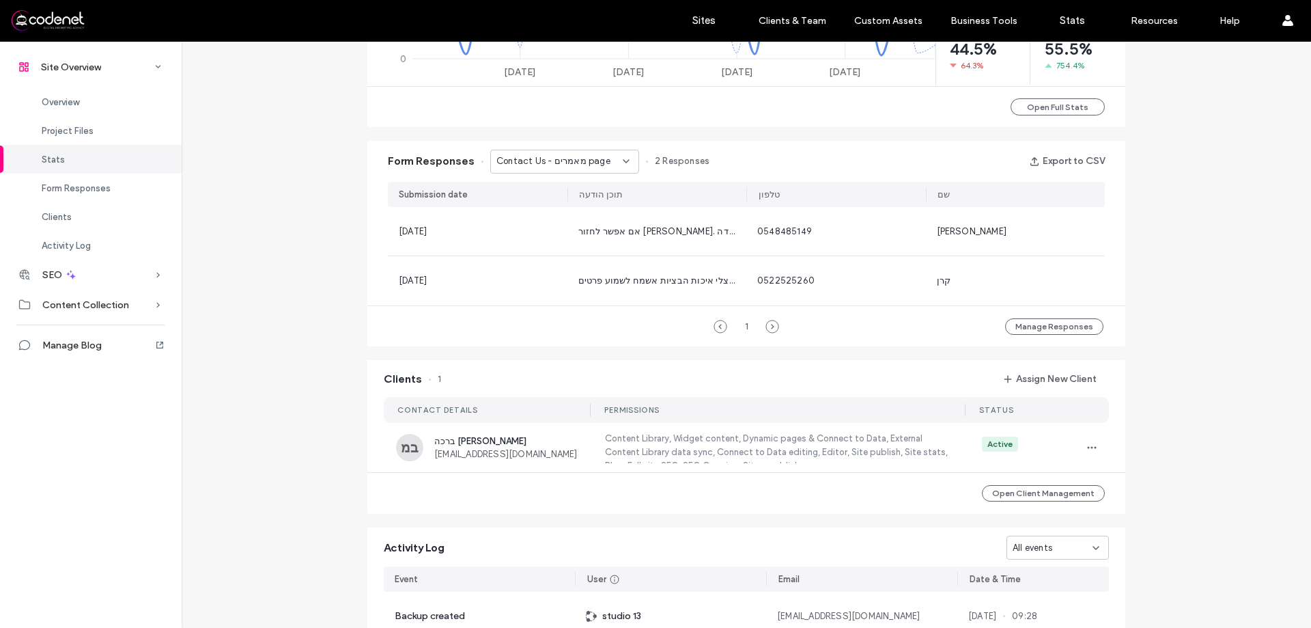
click at [572, 170] on div "Contact Us - מאמרים page" at bounding box center [564, 162] width 149 height 24
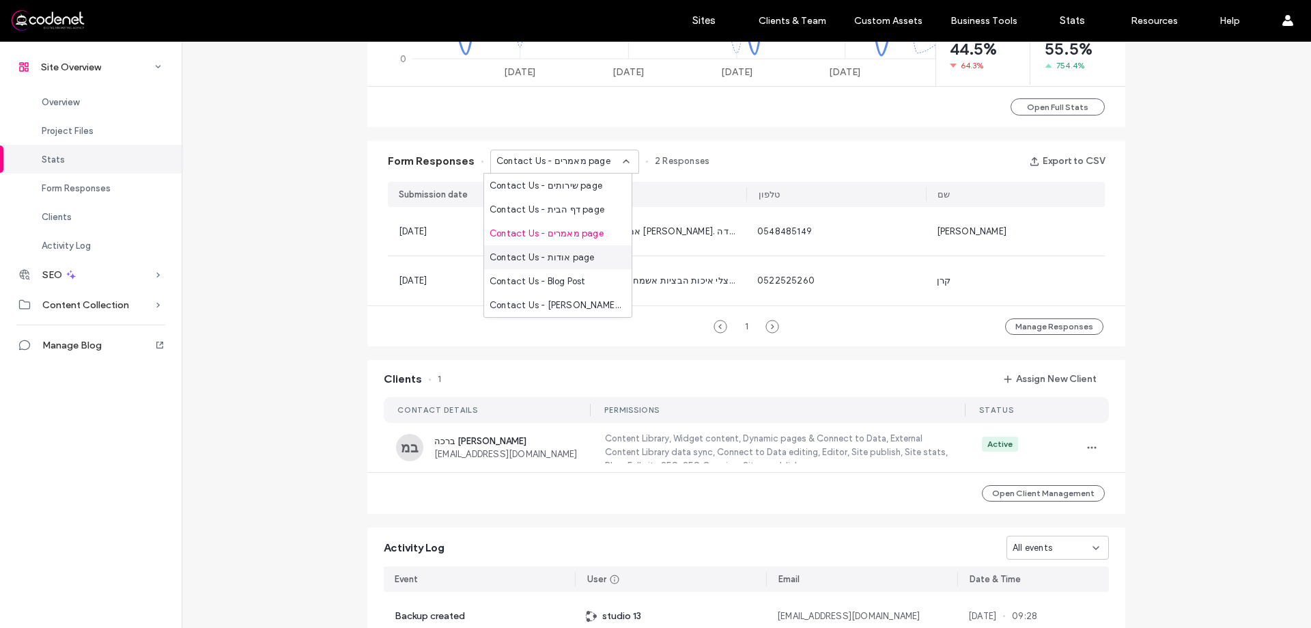
click at [564, 251] on span "Contact Us - אודות page" at bounding box center [542, 258] width 105 height 14
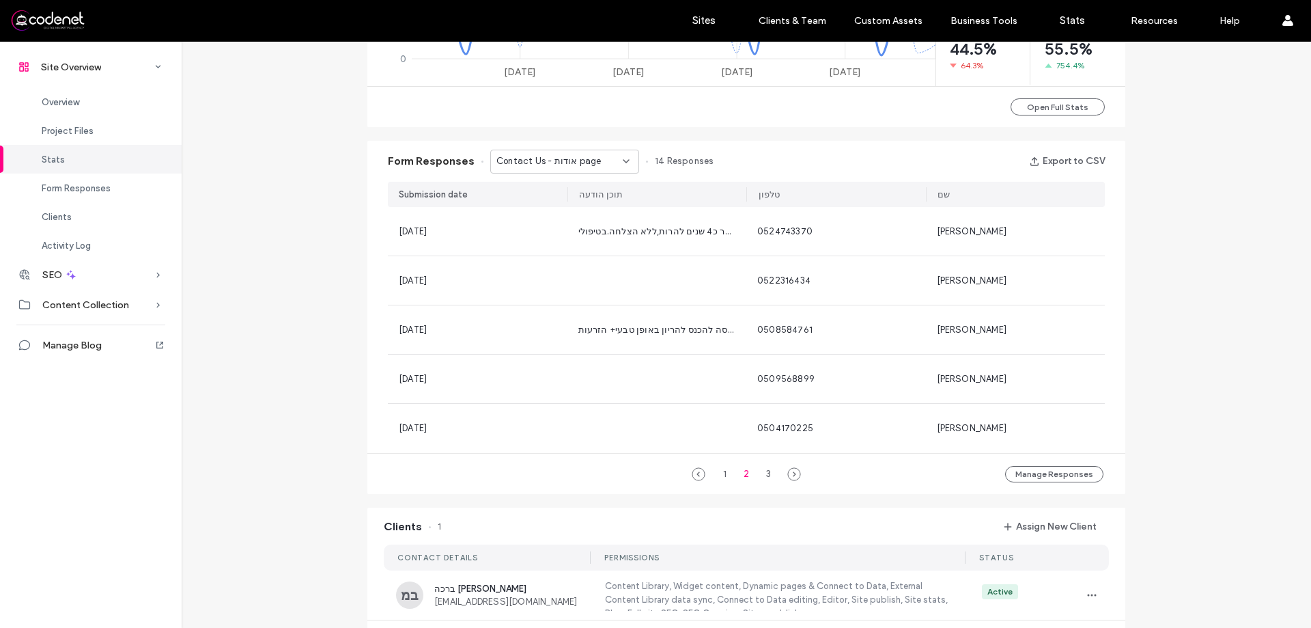
click at [556, 160] on span "Contact Us - אודות page" at bounding box center [548, 161] width 105 height 14
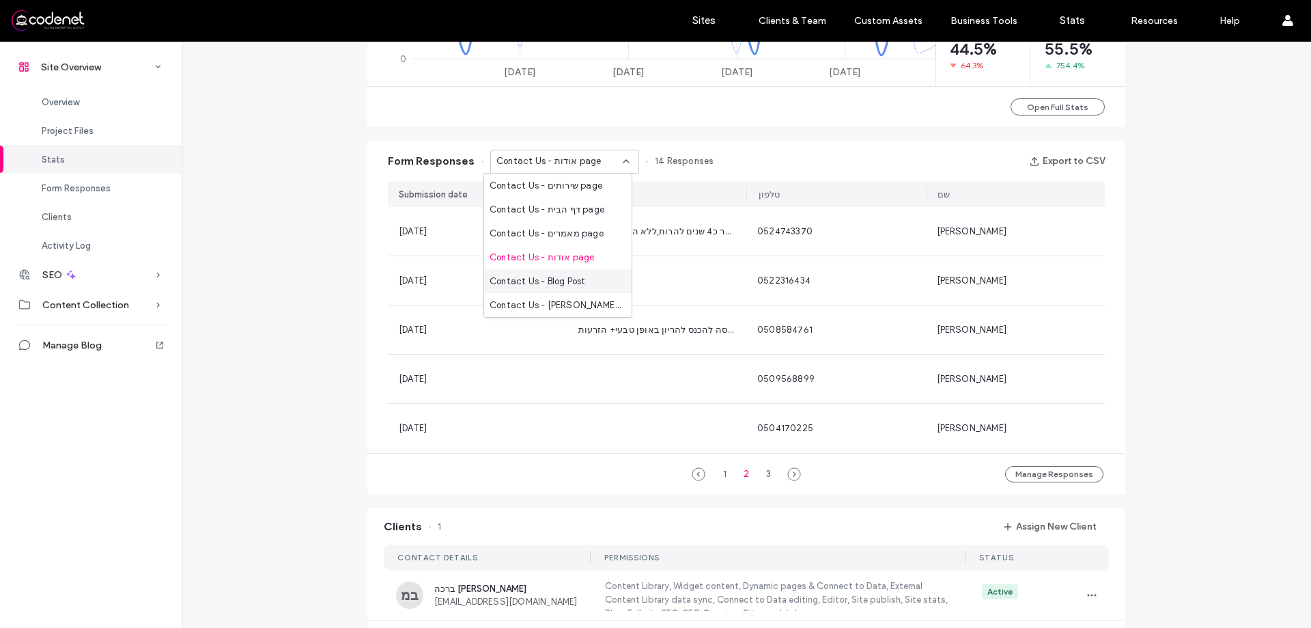
click at [557, 288] on div "Contact Us - Blog Post" at bounding box center [557, 281] width 147 height 24
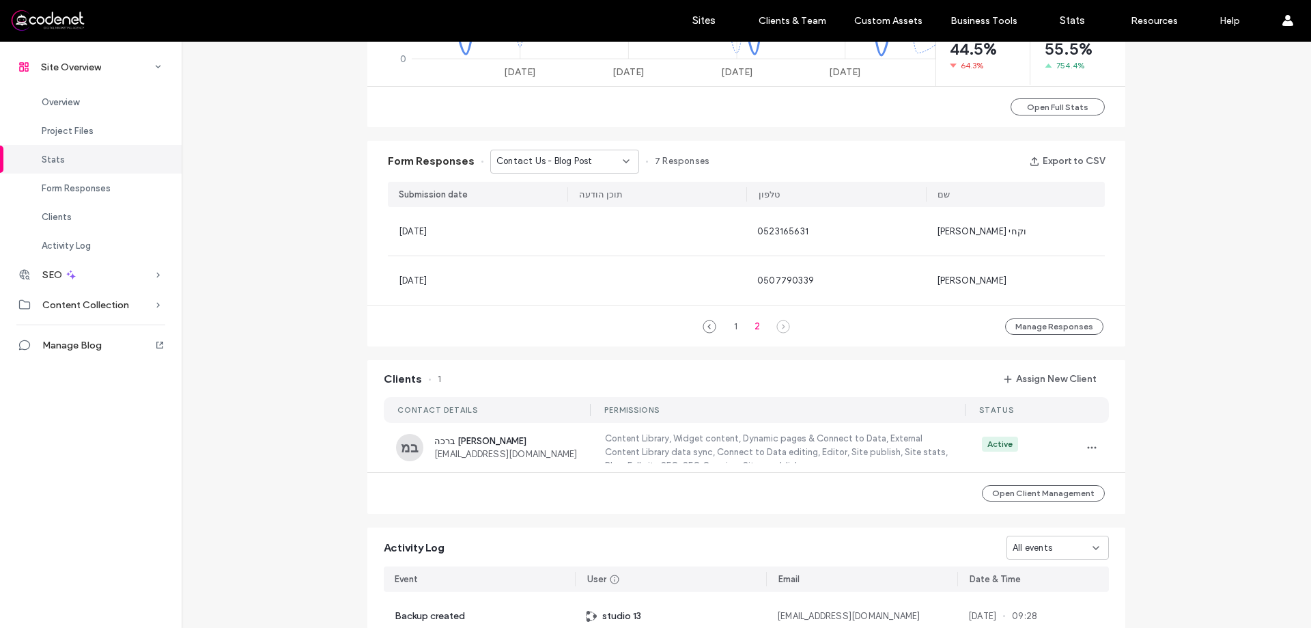
click at [546, 173] on div "Contact Us - Blog Post" at bounding box center [564, 162] width 149 height 24
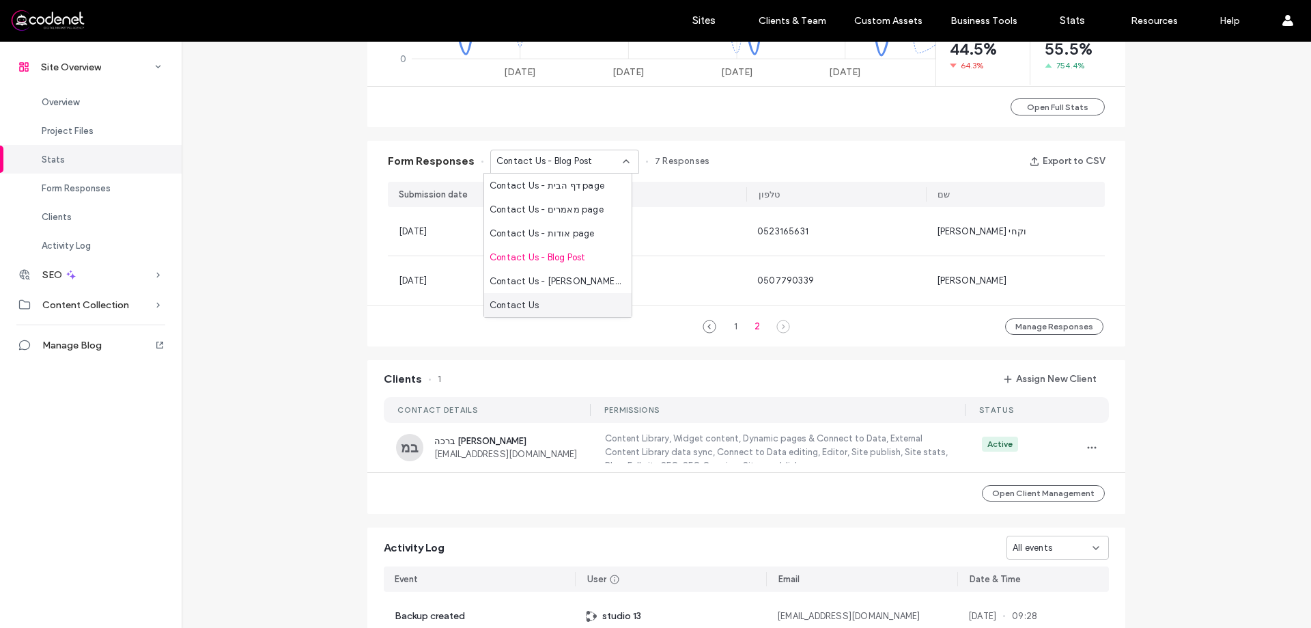
click at [567, 306] on div "Contact Us" at bounding box center [557, 305] width 147 height 24
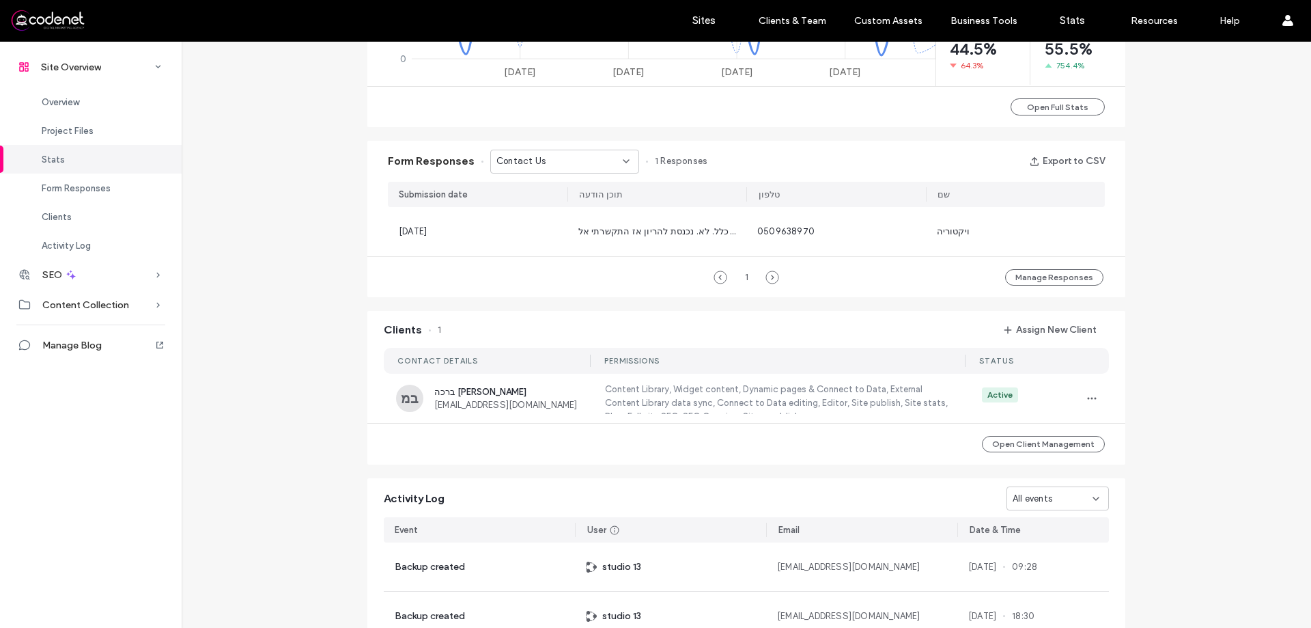
click at [581, 165] on div "Contact Us" at bounding box center [559, 161] width 126 height 14
click at [591, 171] on div "Contact Us" at bounding box center [564, 162] width 149 height 24
click at [563, 169] on div "Contact Us" at bounding box center [564, 162] width 149 height 24
click at [578, 190] on span "Contact Us - שירותים page" at bounding box center [546, 186] width 113 height 14
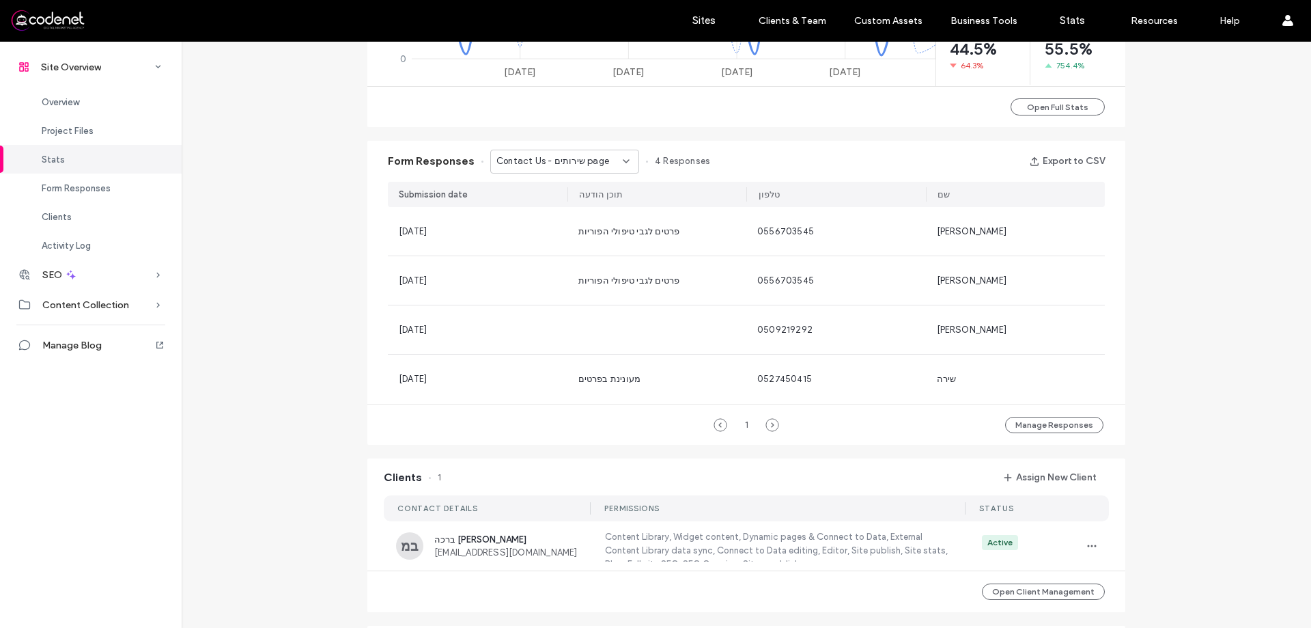
drag, startPoint x: 255, startPoint y: 278, endPoint x: 268, endPoint y: 273, distance: 13.8
drag, startPoint x: 268, startPoint y: 273, endPoint x: 358, endPoint y: 248, distance: 92.9
click at [326, 277] on div "Site Overview [DOMAIN_NAME] Site ID: 380a1163 [URL][DOMAIN_NAME] Published [DAT…" at bounding box center [746, 134] width 1129 height 1757
click at [584, 171] on div "Contact Us - שירותים page" at bounding box center [564, 162] width 149 height 24
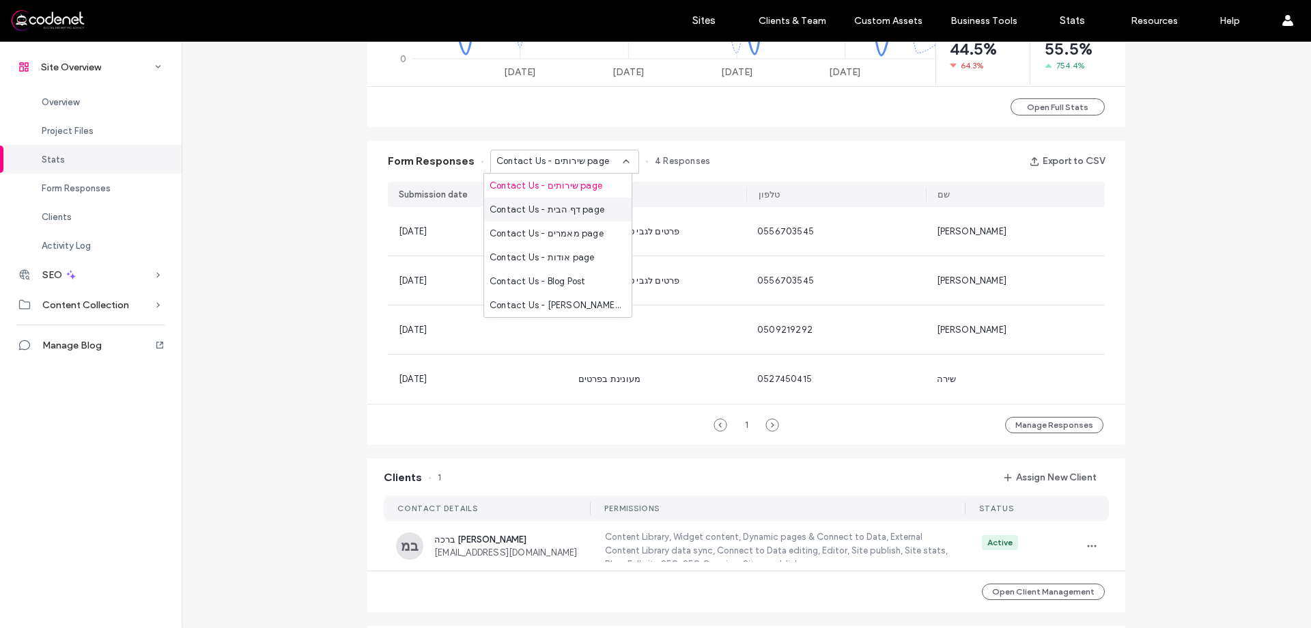
click at [589, 217] on div "Contact Us - דף הבית page" at bounding box center [557, 209] width 147 height 24
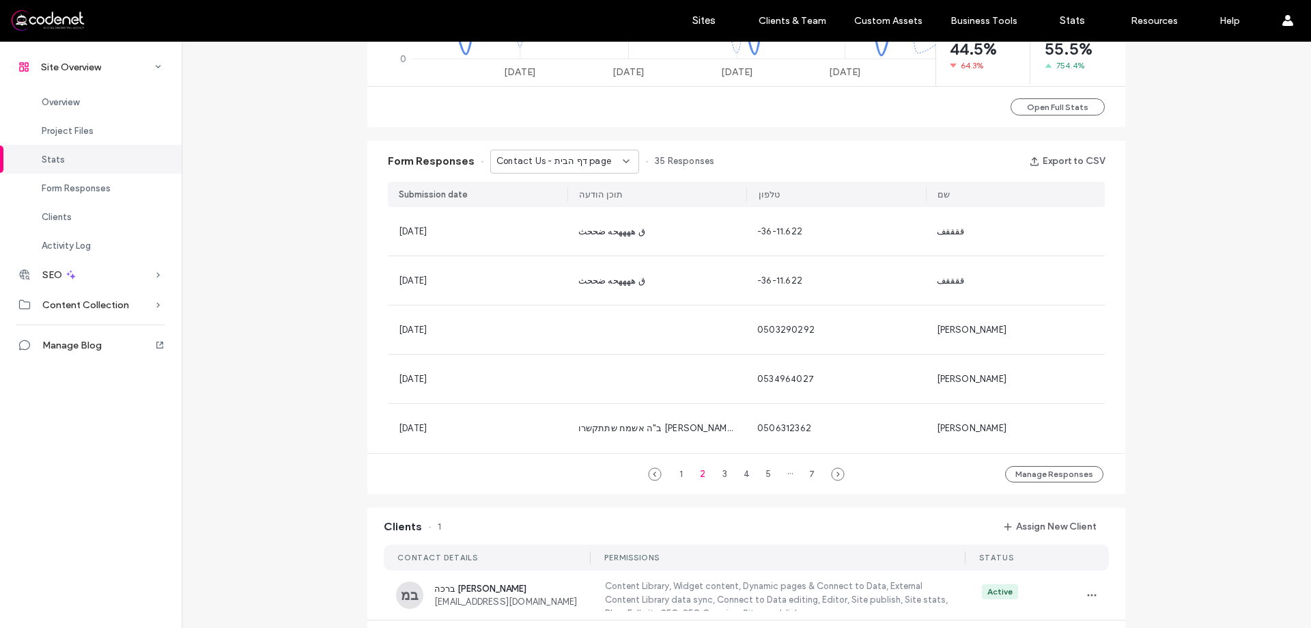
click at [616, 169] on div "Contact Us - דף הבית page" at bounding box center [564, 162] width 149 height 24
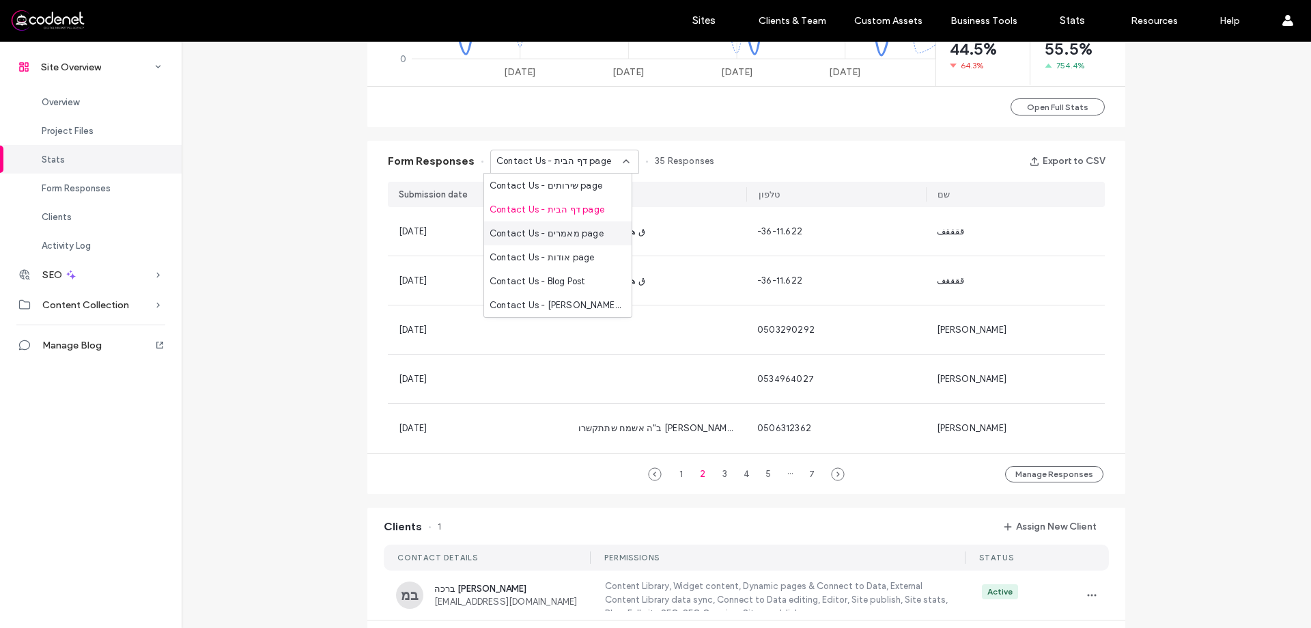
click at [600, 223] on div "Contact Us - מאמרים page" at bounding box center [557, 233] width 147 height 24
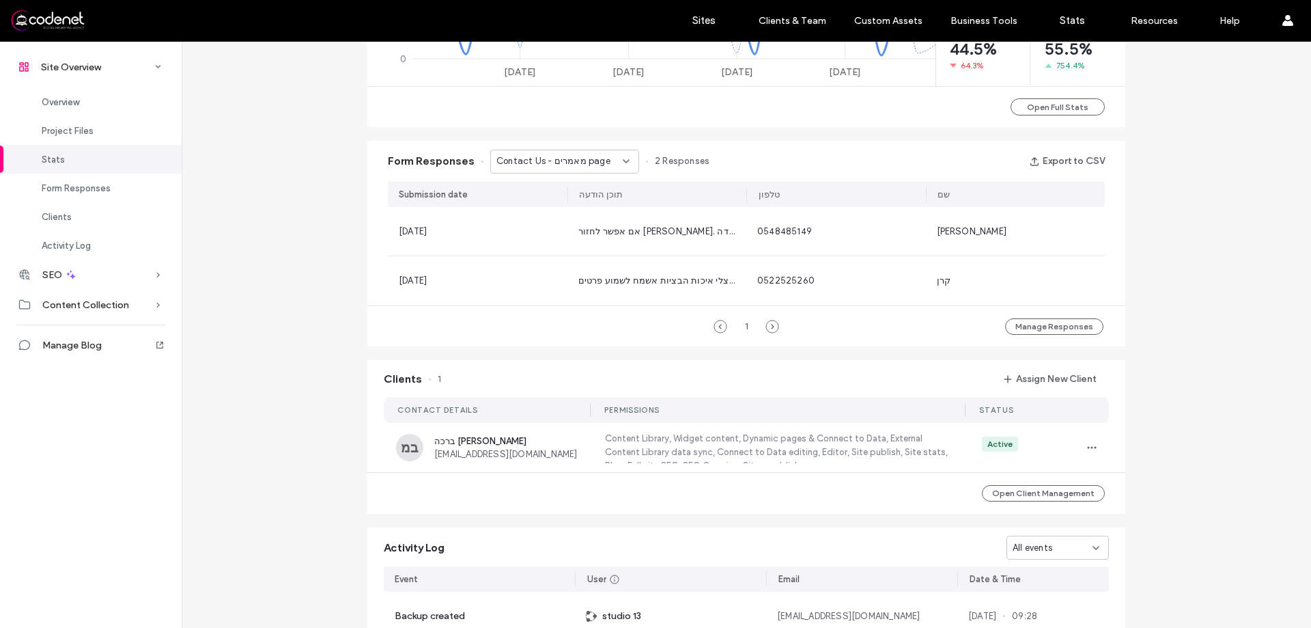
click at [569, 181] on div "Form Responses Contact Us - מאמרים page 2 Responses Export to CSV" at bounding box center [746, 161] width 758 height 41
click at [573, 167] on span "Contact Us - מאמרים page" at bounding box center [553, 161] width 114 height 14
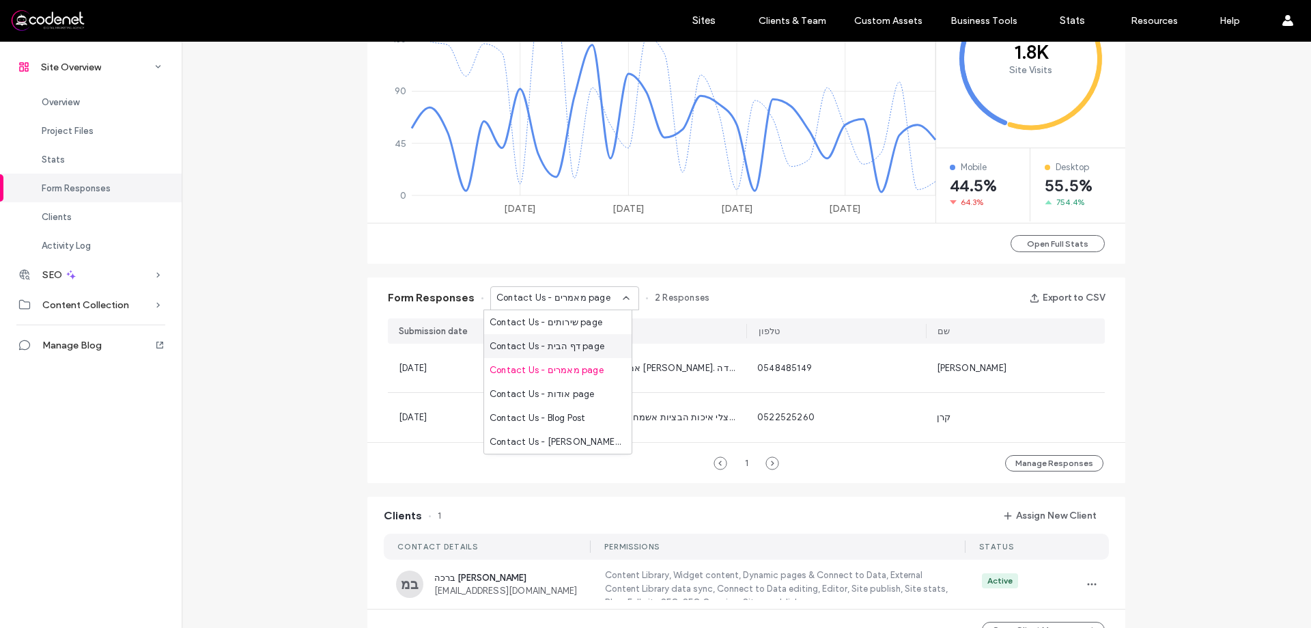
click at [1153, 285] on div "Site Overview www.bmazor.co.il Site ID: 380a1163 https://www.bmazor.co.il Publi…" at bounding box center [746, 221] width 1129 height 1659
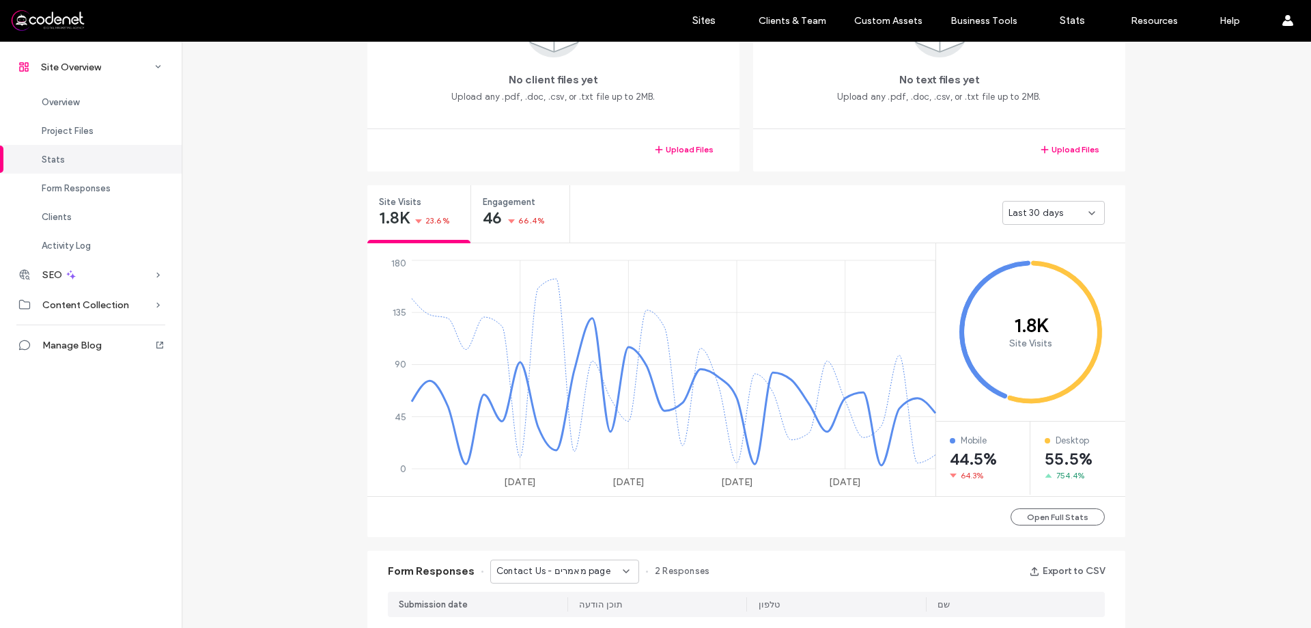
scroll to position [35, 0]
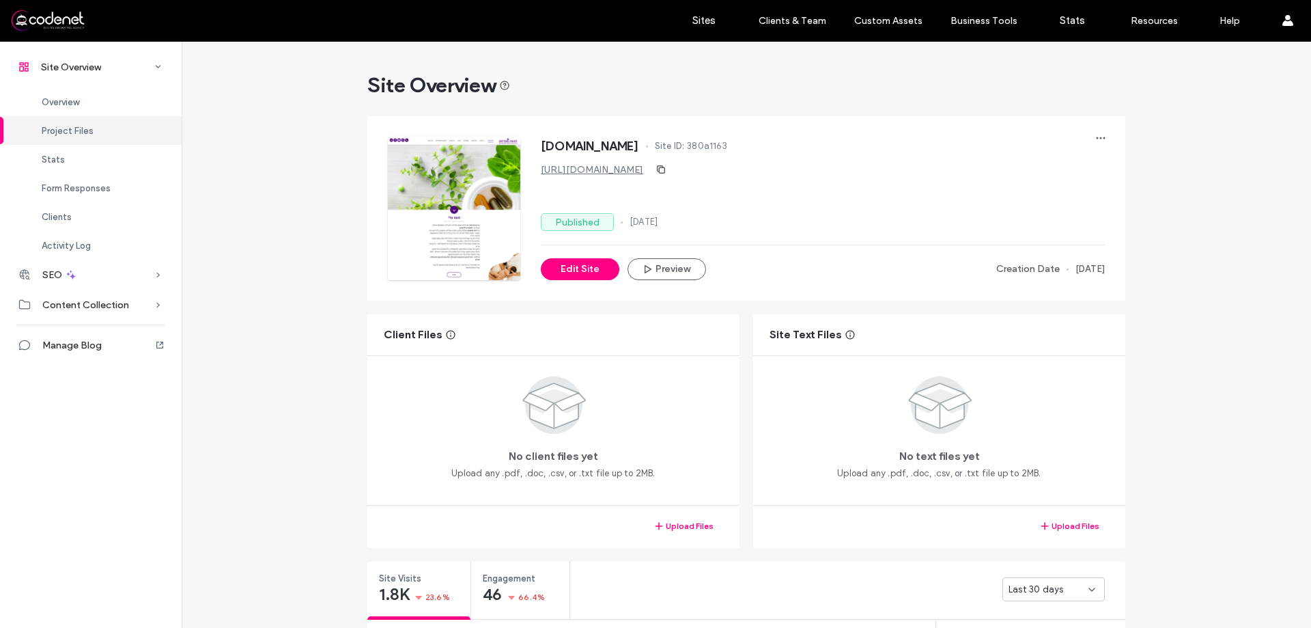
scroll to position [341, 0]
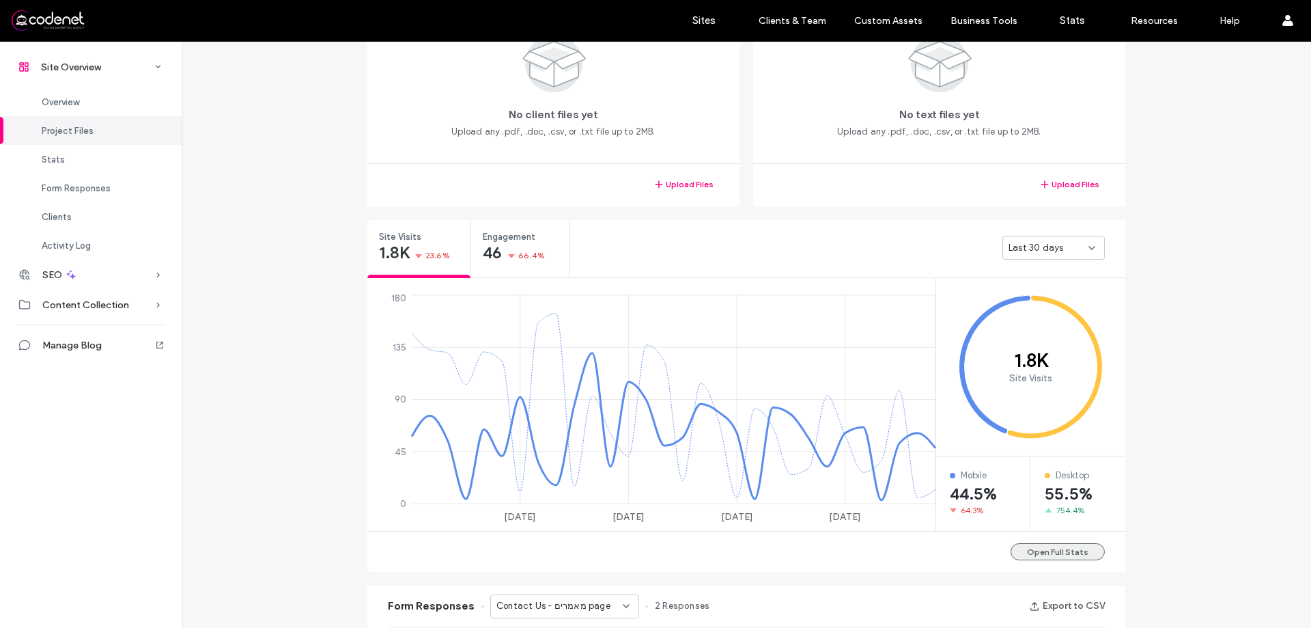
click at [1043, 552] on button "Open Full Stats" at bounding box center [1058, 551] width 94 height 17
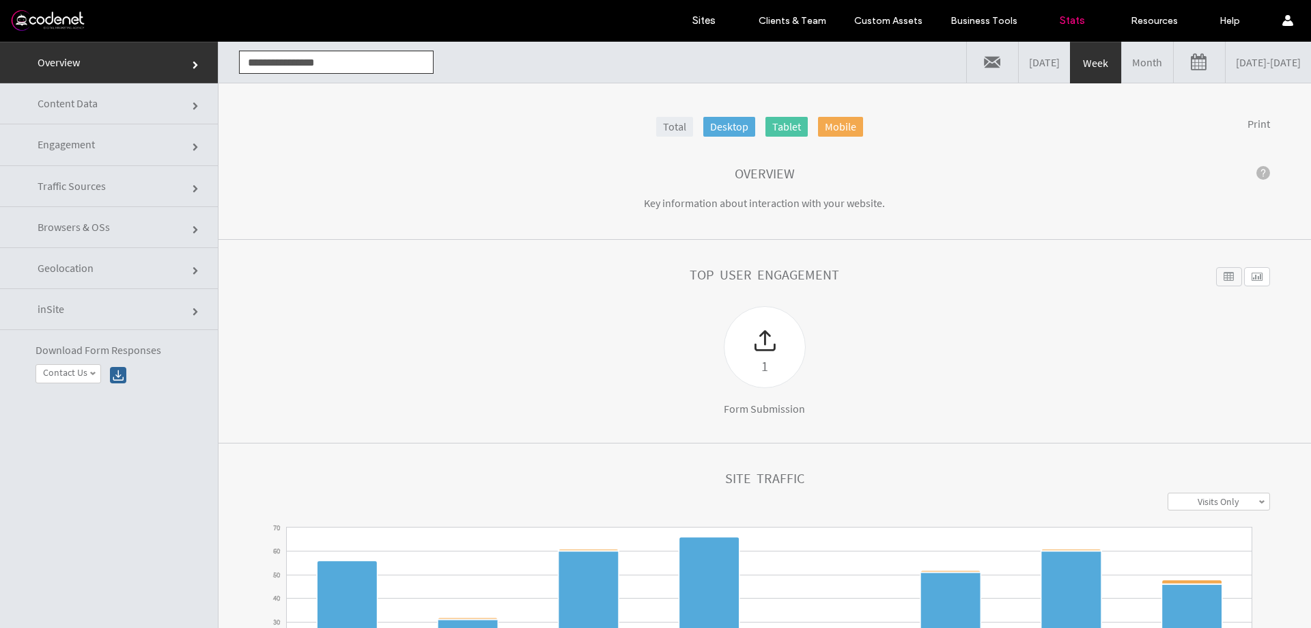
click at [1019, 68] on link "[DATE]" at bounding box center [1044, 62] width 51 height 41
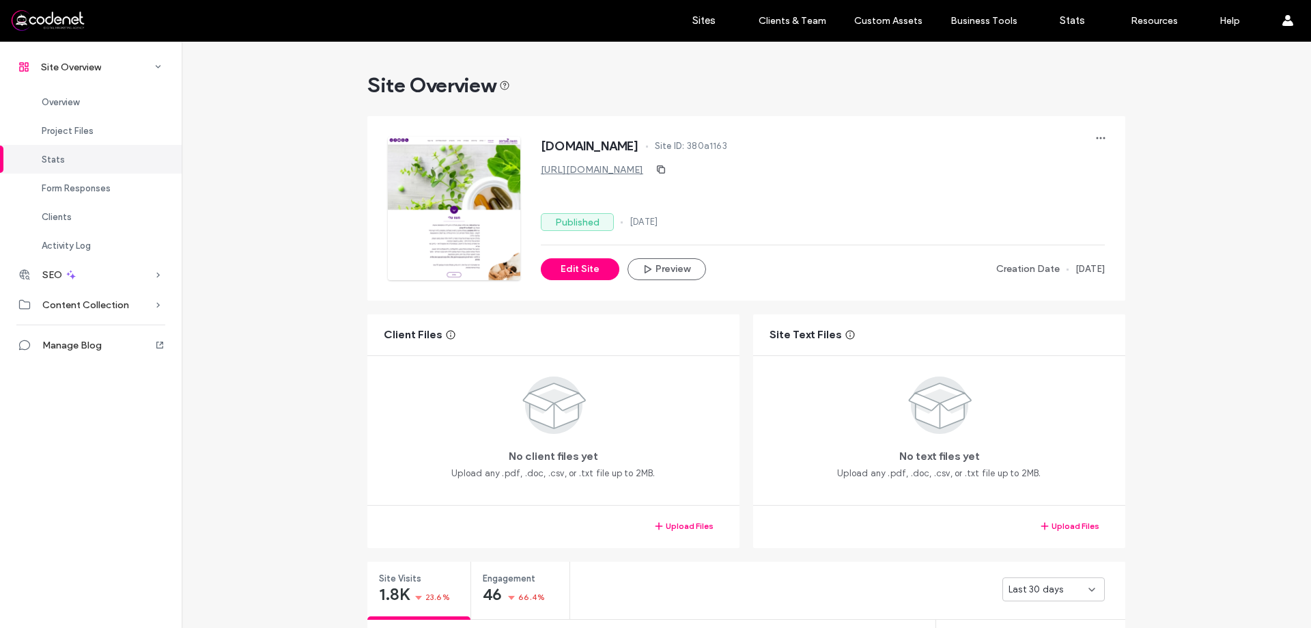
drag, startPoint x: 0, startPoint y: 0, endPoint x: 1199, endPoint y: 373, distance: 1255.7
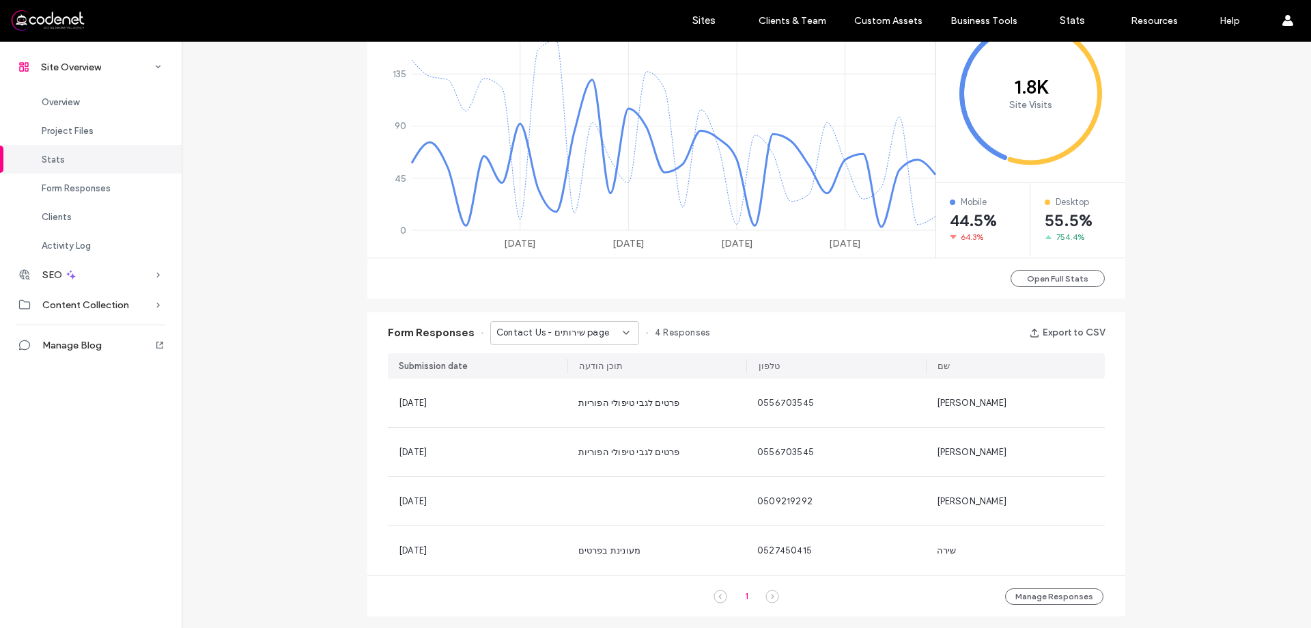
click at [559, 345] on div "Form Responses Contact Us - שירותים page 4 Responses Export to CSV" at bounding box center [746, 332] width 758 height 41
click at [560, 341] on div "Contact Us - שירותים page" at bounding box center [564, 333] width 149 height 24
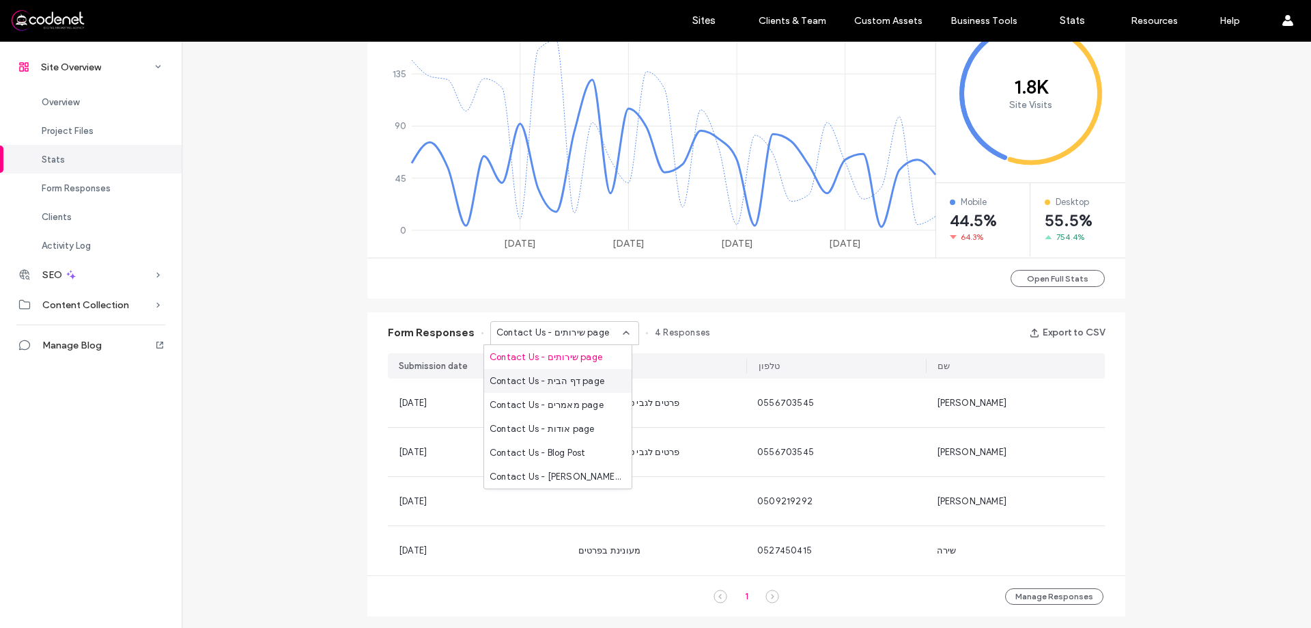
click at [557, 380] on span "Contact Us - דף הבית page" at bounding box center [547, 381] width 115 height 14
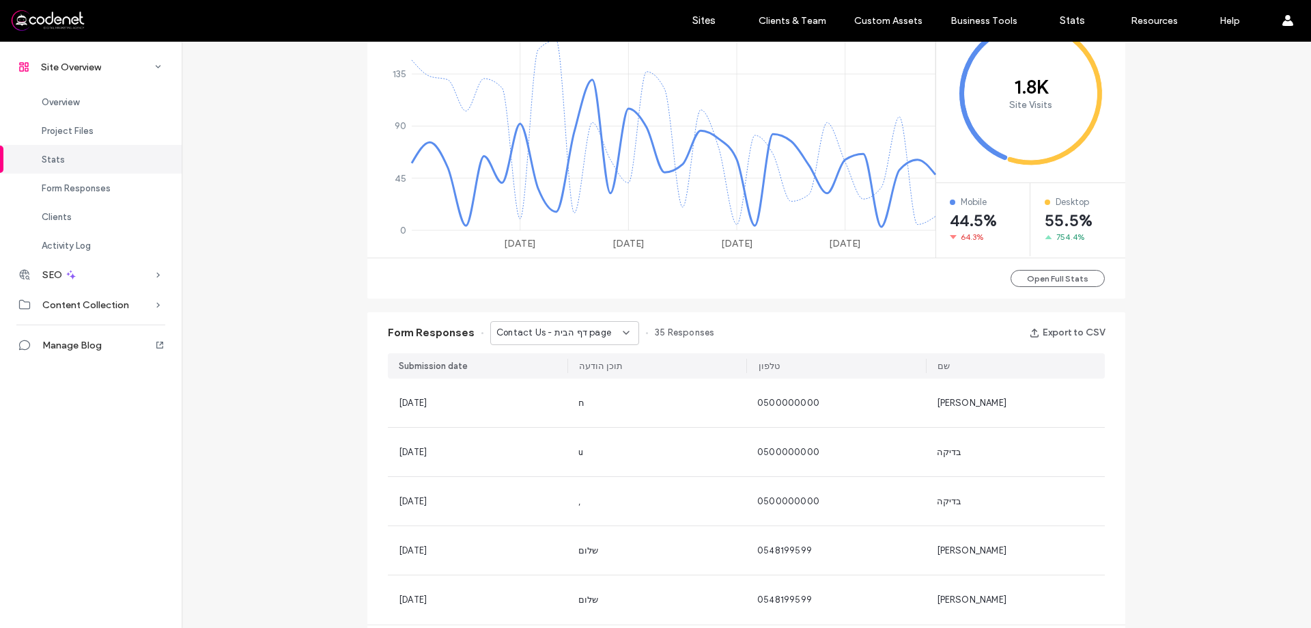
click at [539, 335] on span "Contact Us - דף הבית page" at bounding box center [553, 333] width 115 height 14
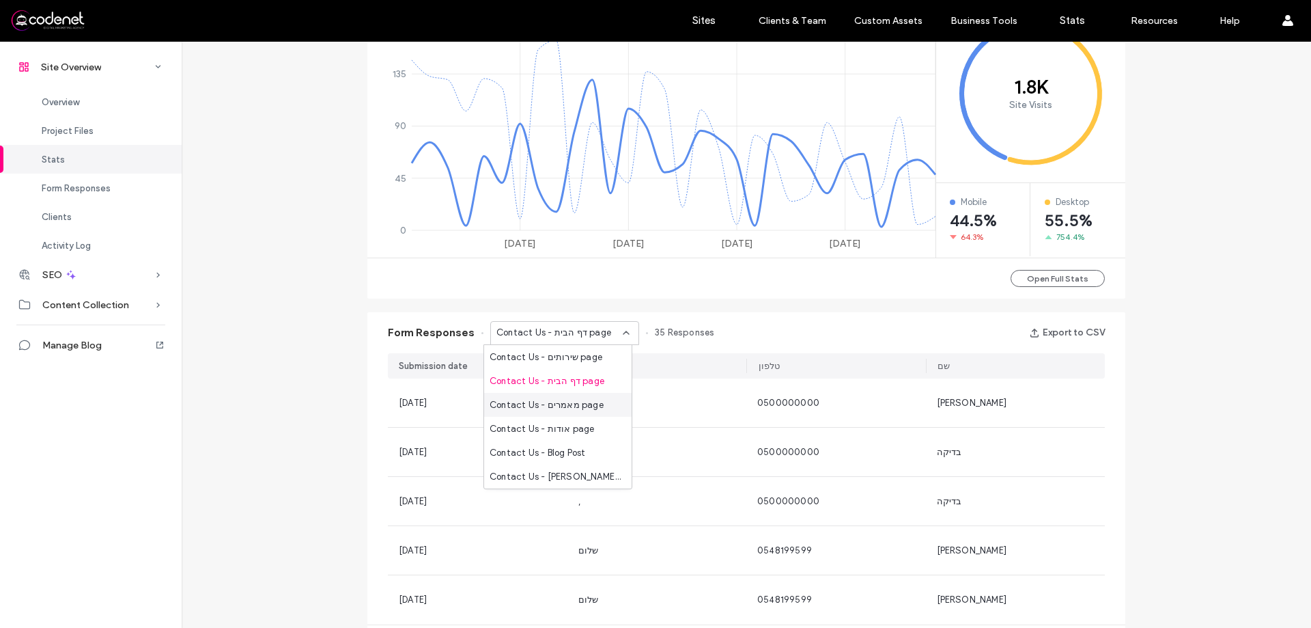
click at [524, 396] on div "Contact Us - מאמרים page" at bounding box center [557, 405] width 147 height 24
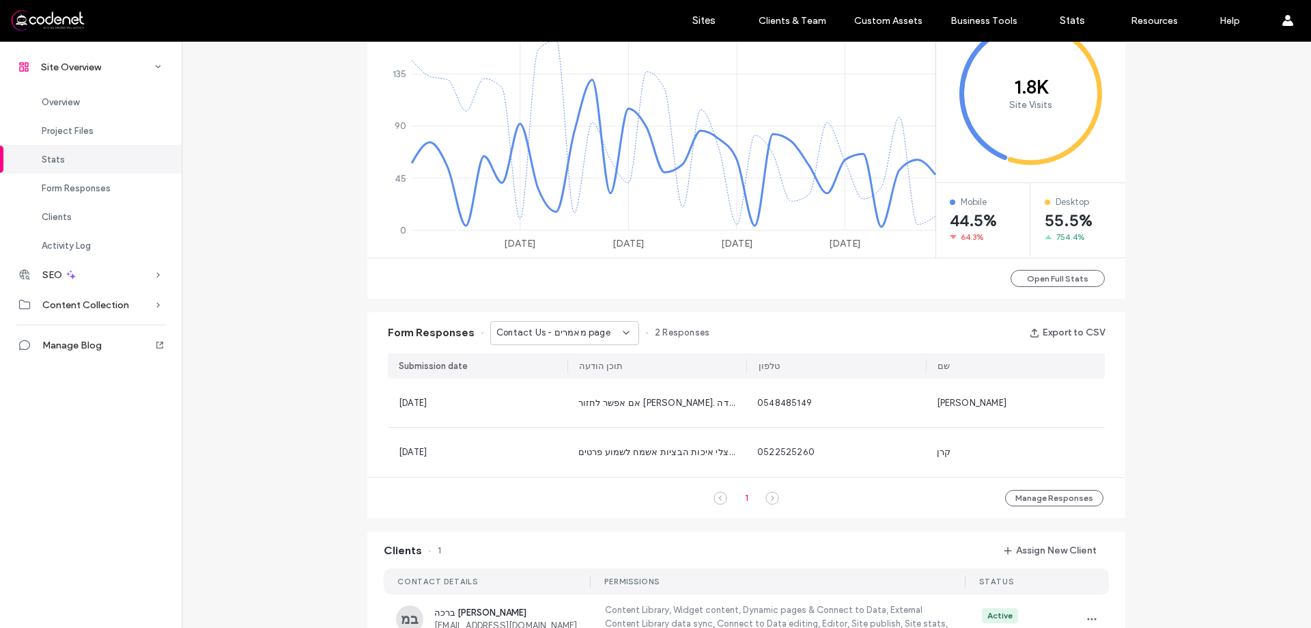
click at [526, 324] on div "Contact Us - מאמרים page" at bounding box center [564, 333] width 149 height 24
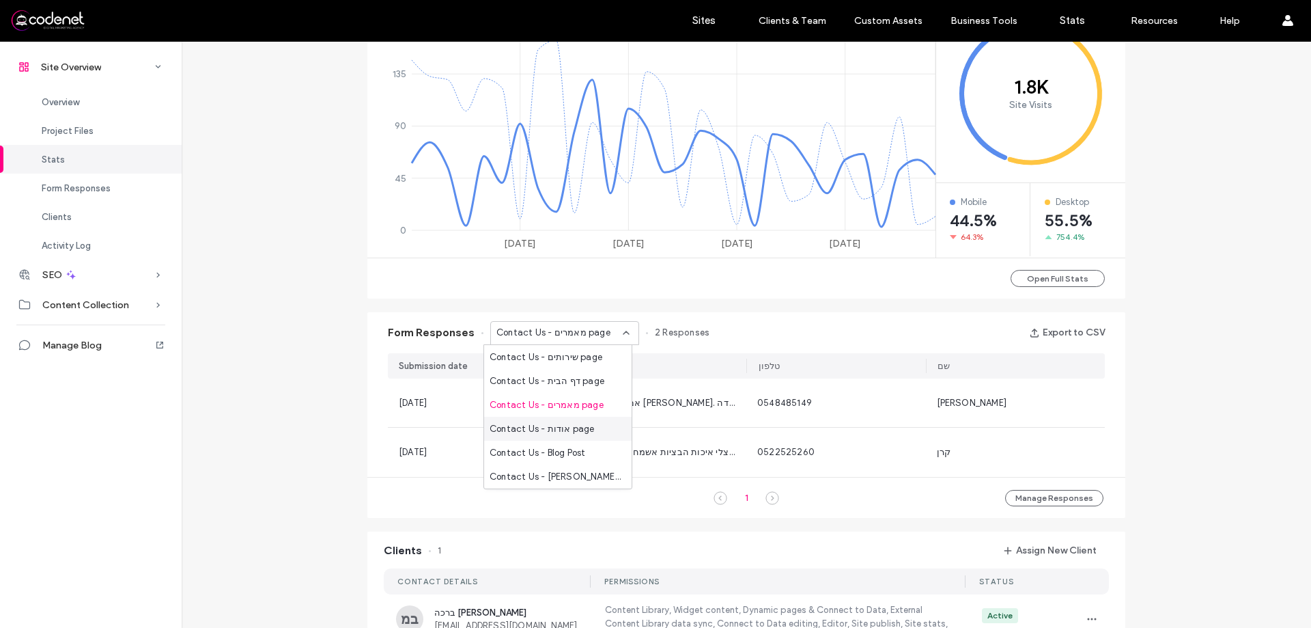
click at [503, 419] on div "Contact Us - אודות page" at bounding box center [557, 429] width 147 height 24
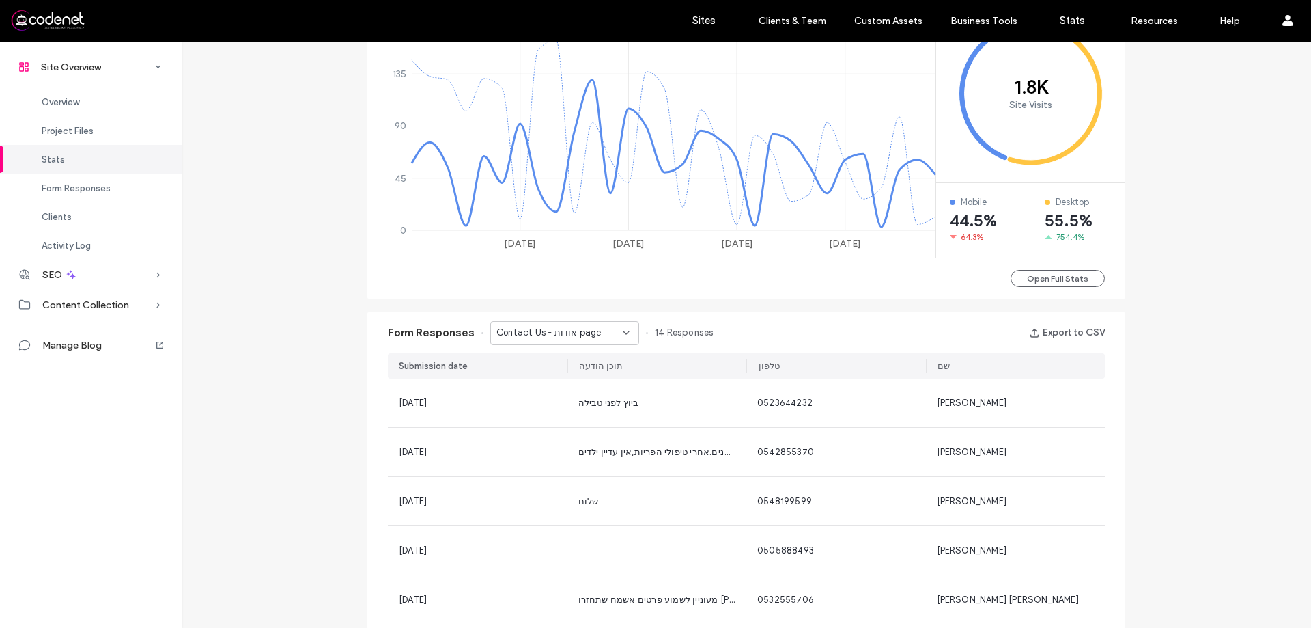
click at [584, 341] on div "Contact Us - אודות page" at bounding box center [564, 333] width 149 height 24
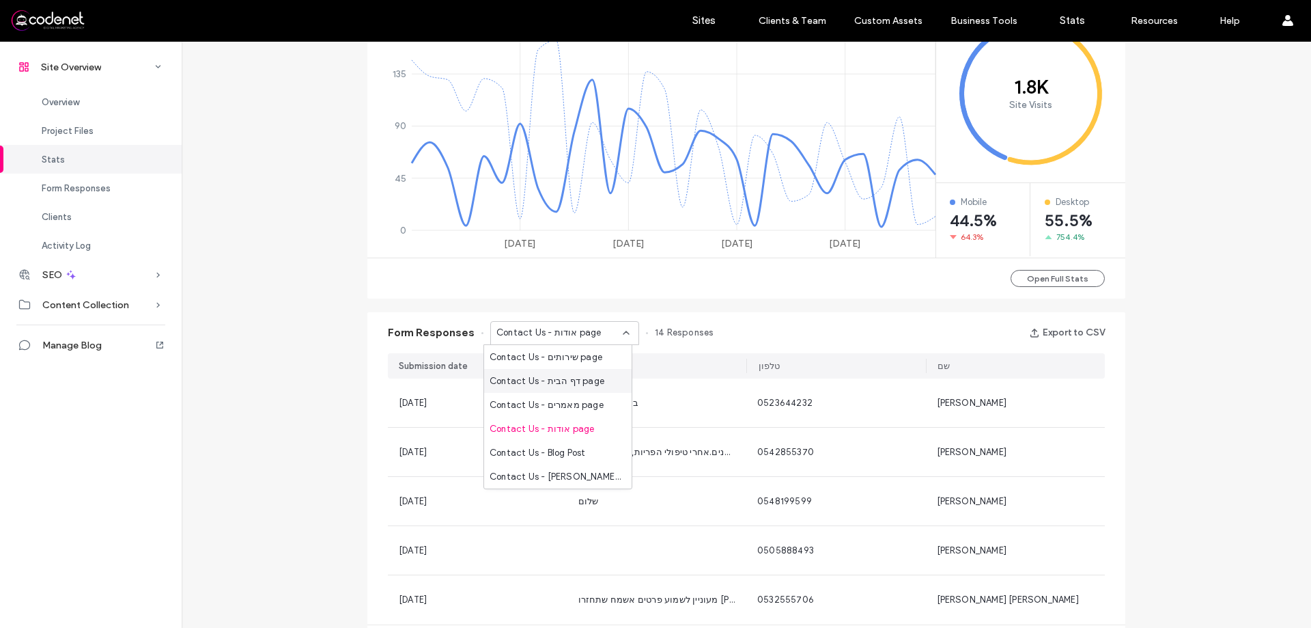
click at [569, 384] on span "Contact Us - דף הבית page" at bounding box center [547, 381] width 115 height 14
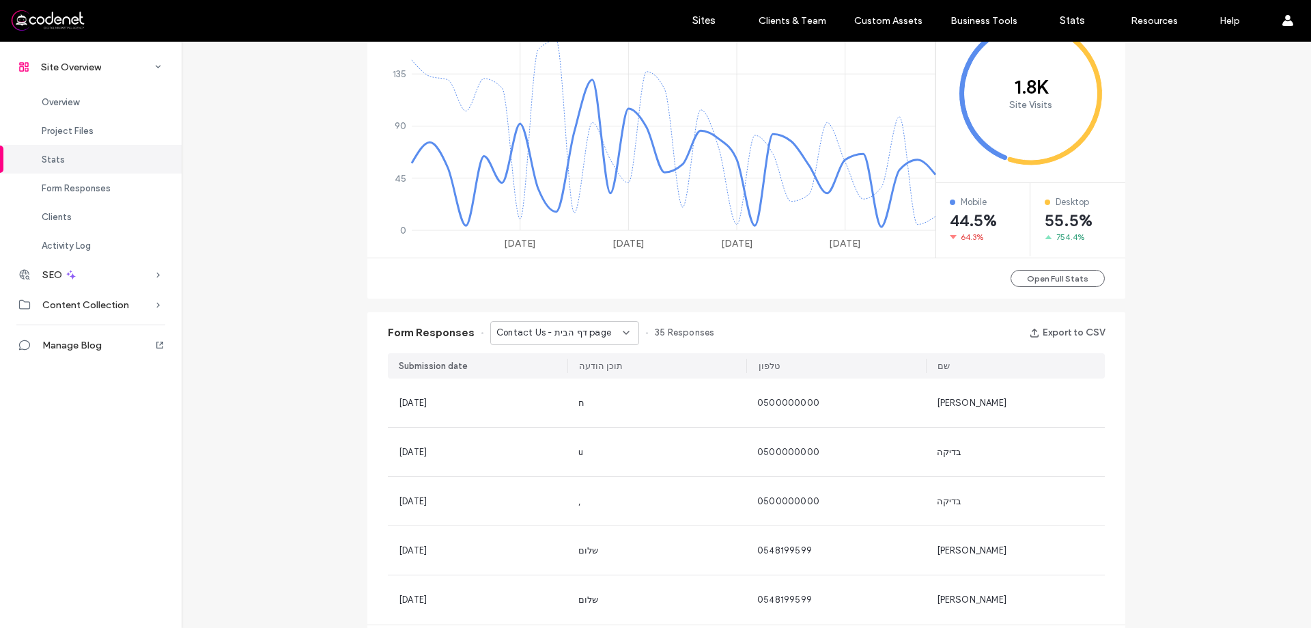
click at [608, 337] on div "Contact Us - דף הבית page" at bounding box center [559, 333] width 126 height 14
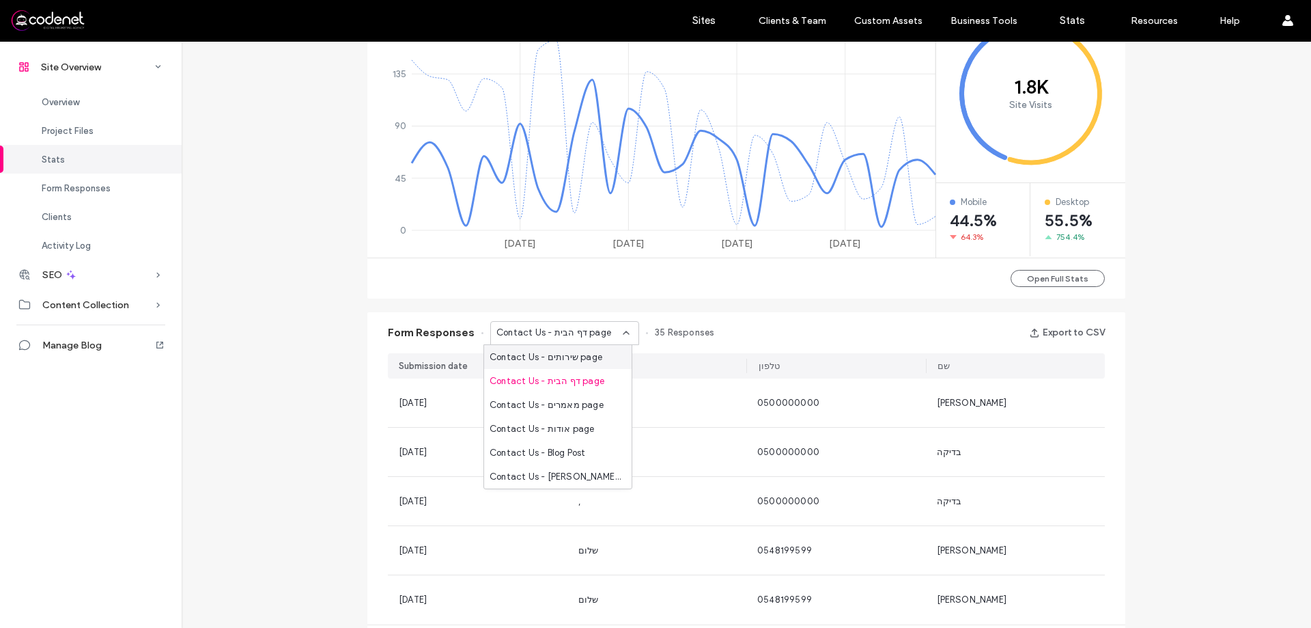
click at [596, 351] on div "Contact Us - שירותים page" at bounding box center [557, 357] width 147 height 24
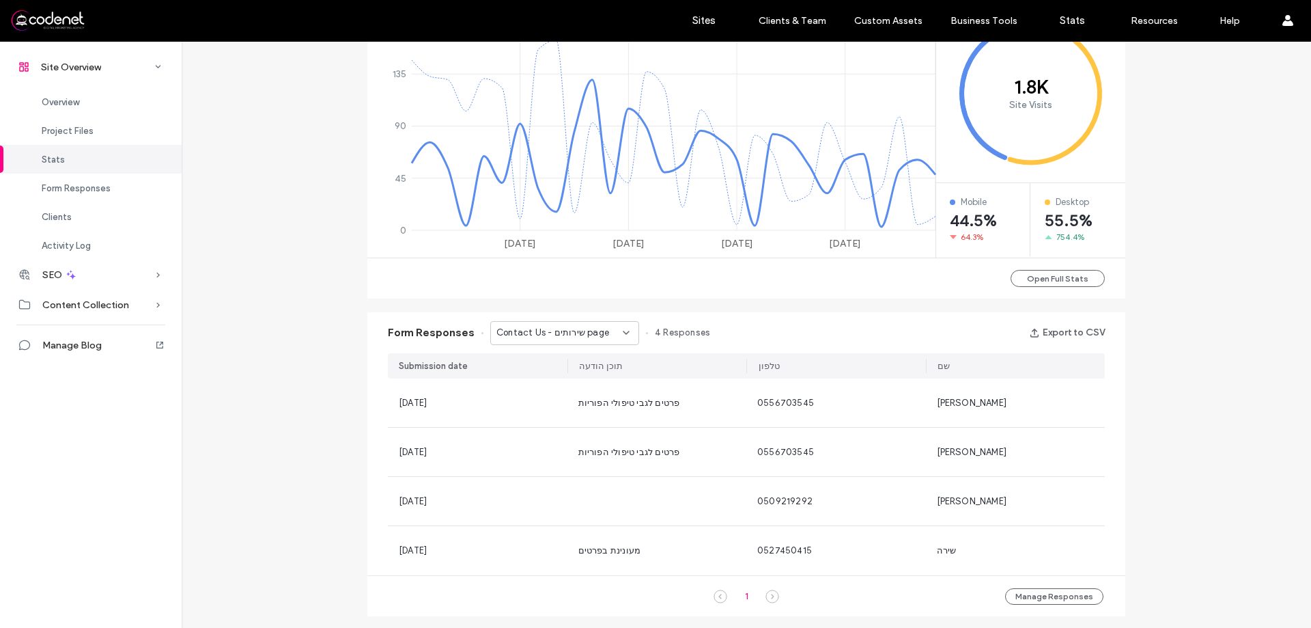
click at [615, 320] on div "Form Responses Contact Us - שירותים page 4 Responses Export to CSV" at bounding box center [746, 332] width 758 height 41
click at [548, 332] on span "Contact Us - שירותים page" at bounding box center [552, 333] width 113 height 14
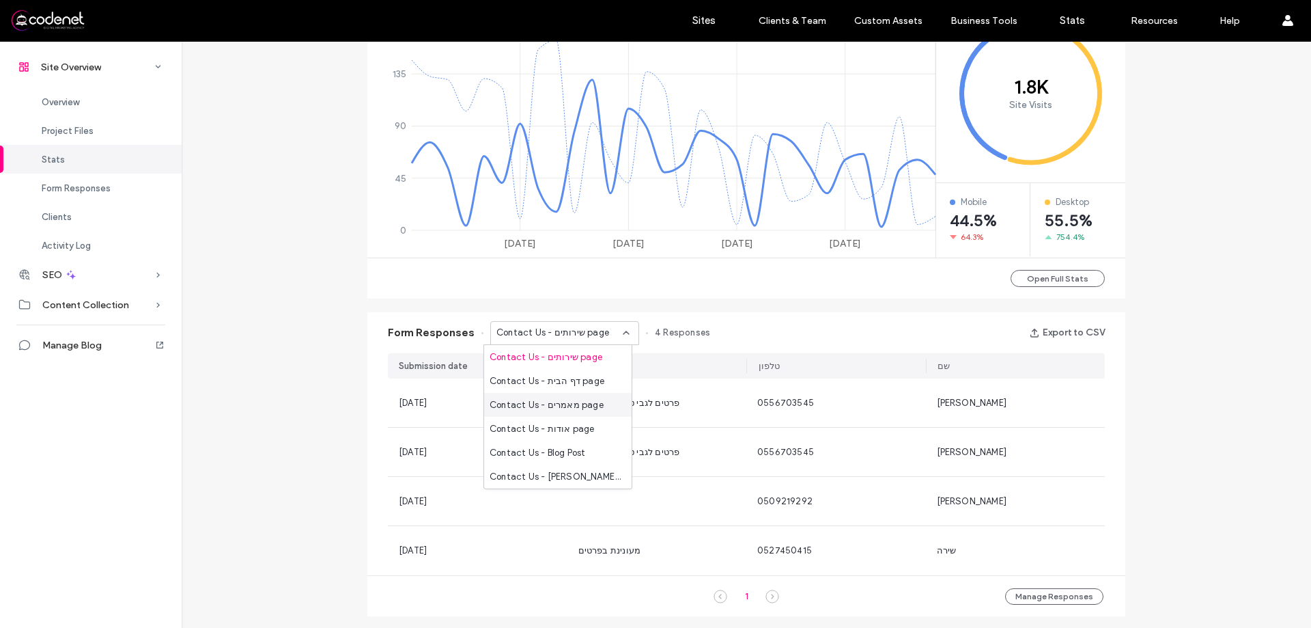
click at [527, 413] on div "Contact Us - מאמרים page" at bounding box center [557, 405] width 147 height 24
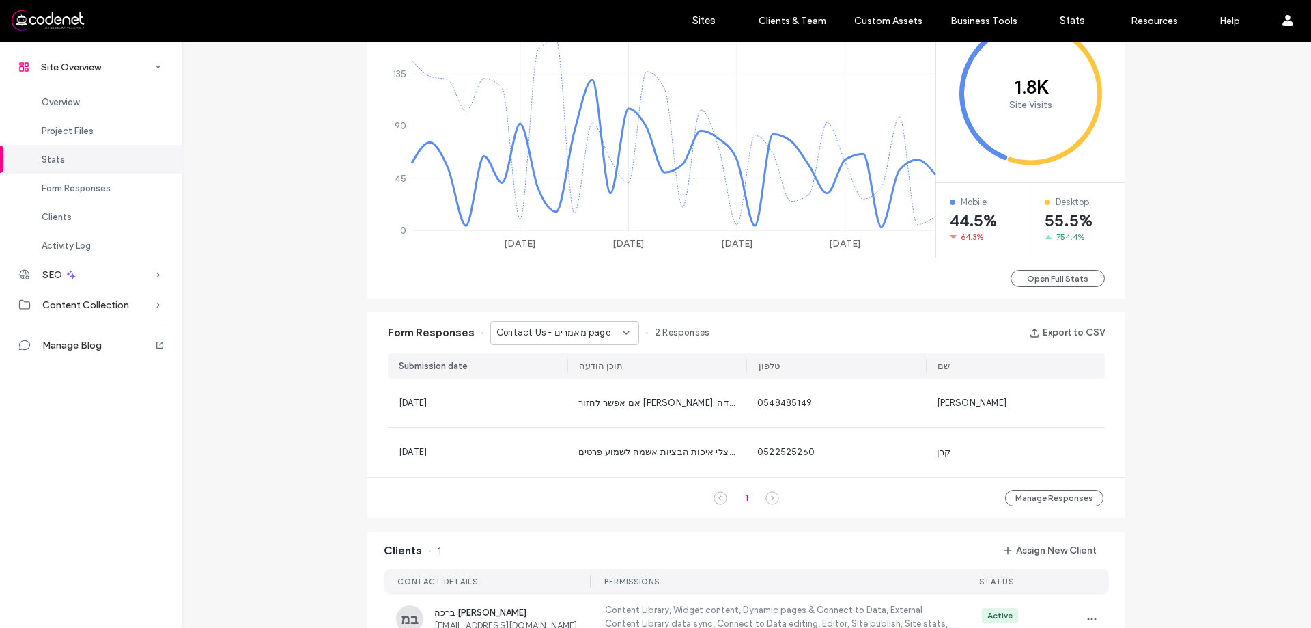
click at [535, 344] on div "Contact Us - מאמרים page" at bounding box center [564, 333] width 149 height 24
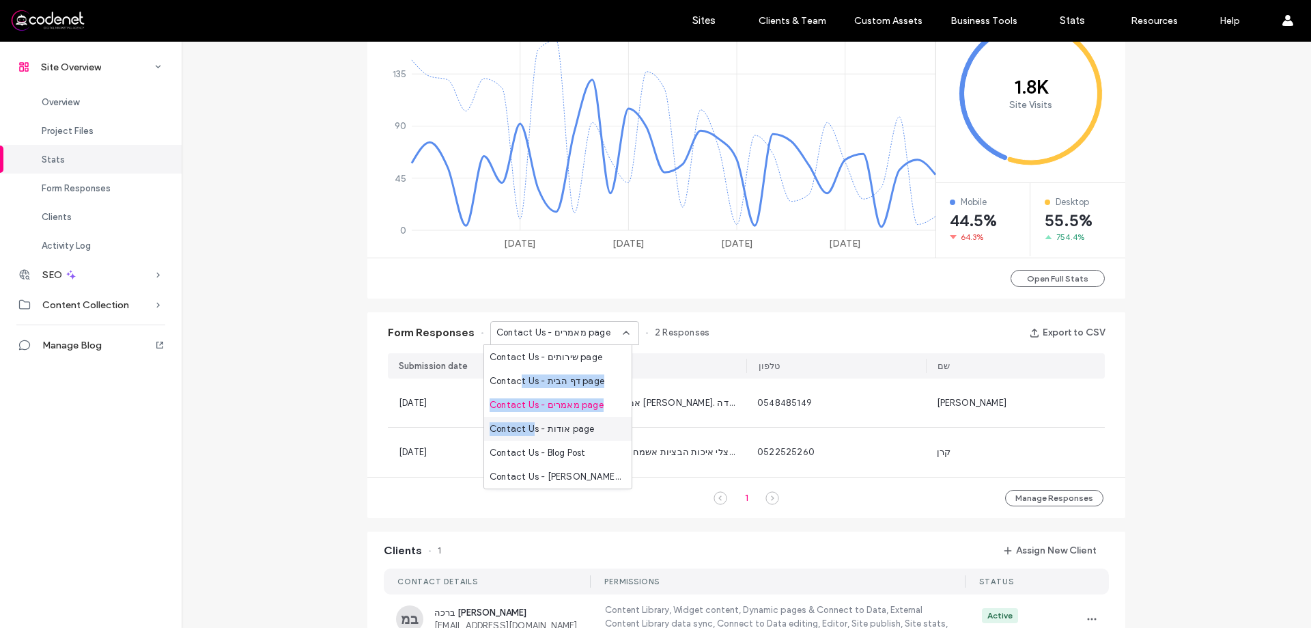
drag, startPoint x: 521, startPoint y: 395, endPoint x: 534, endPoint y: 426, distance: 33.4
click at [534, 426] on div "Contact Us - שירותים page Contact Us - דף הבית page Contact Us - מאמרים page Co…" at bounding box center [557, 416] width 147 height 143
click at [534, 426] on span "Contact Us - אודות page" at bounding box center [542, 429] width 105 height 14
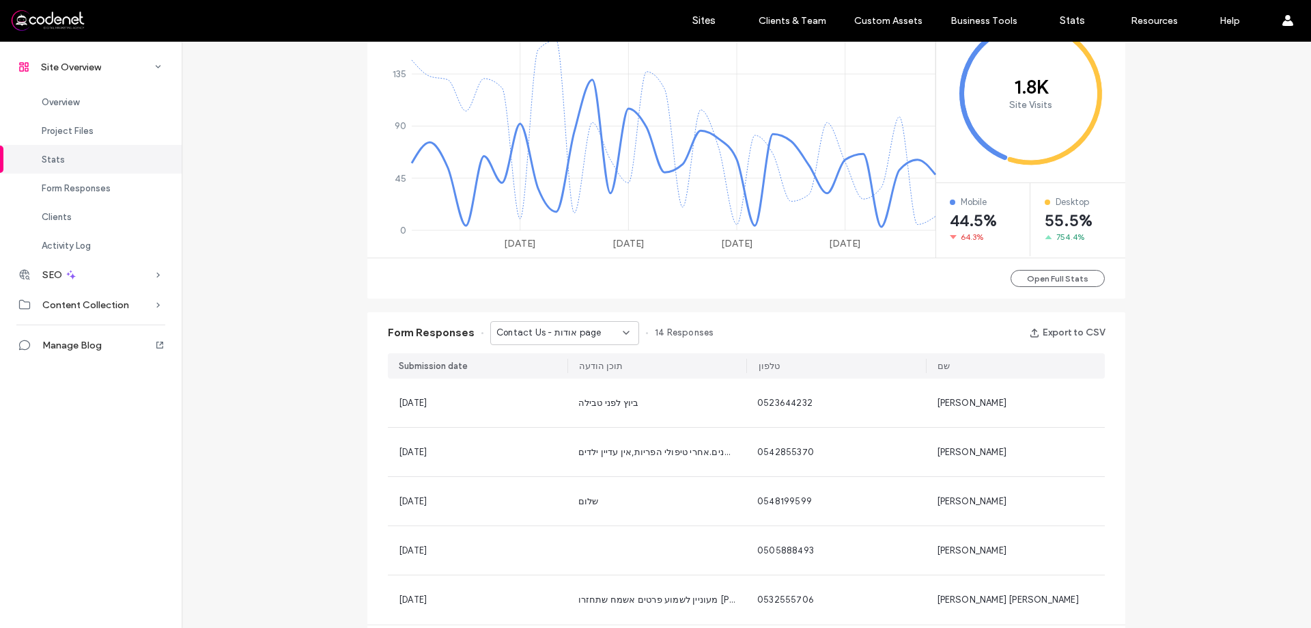
click at [572, 341] on div "Contact Us - אודות page" at bounding box center [564, 333] width 149 height 24
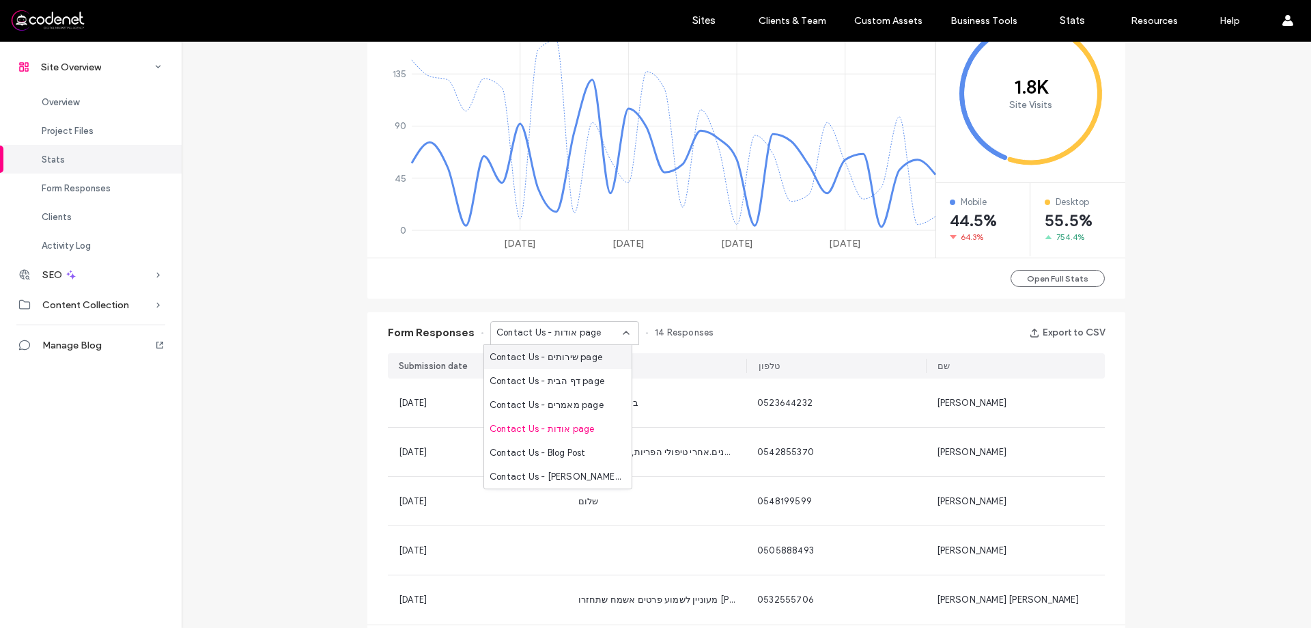
click at [572, 358] on span "Contact Us - שירותים page" at bounding box center [546, 357] width 113 height 14
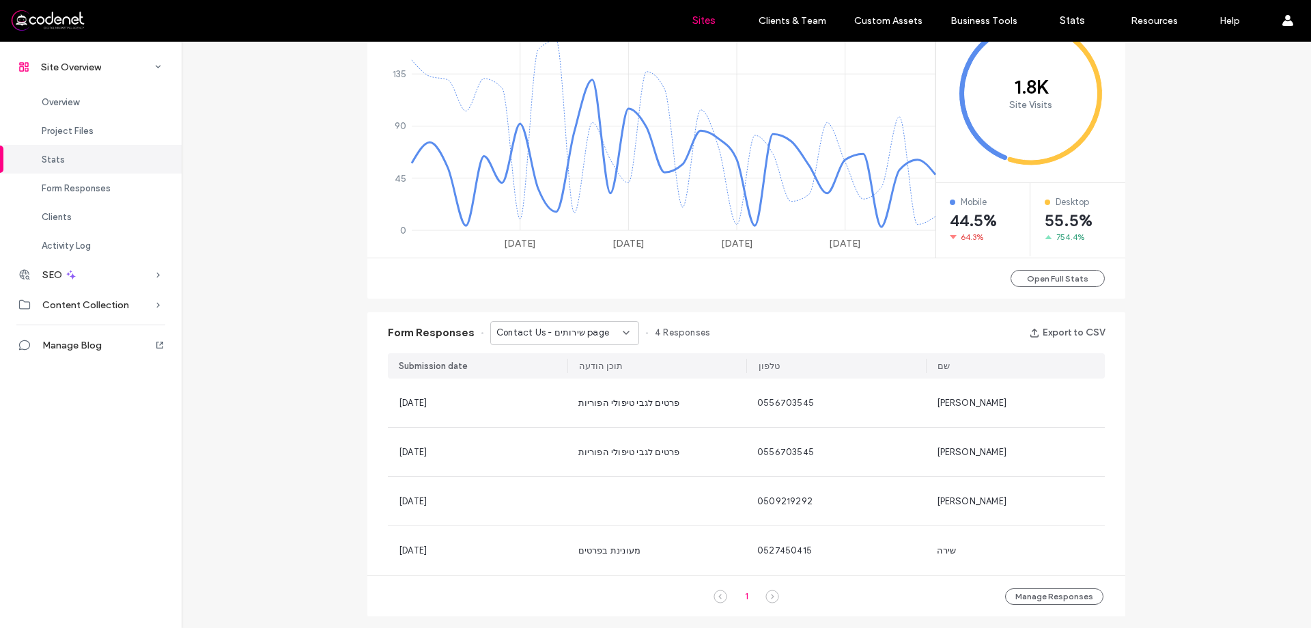
click at [717, 18] on link "Sites" at bounding box center [703, 20] width 81 height 41
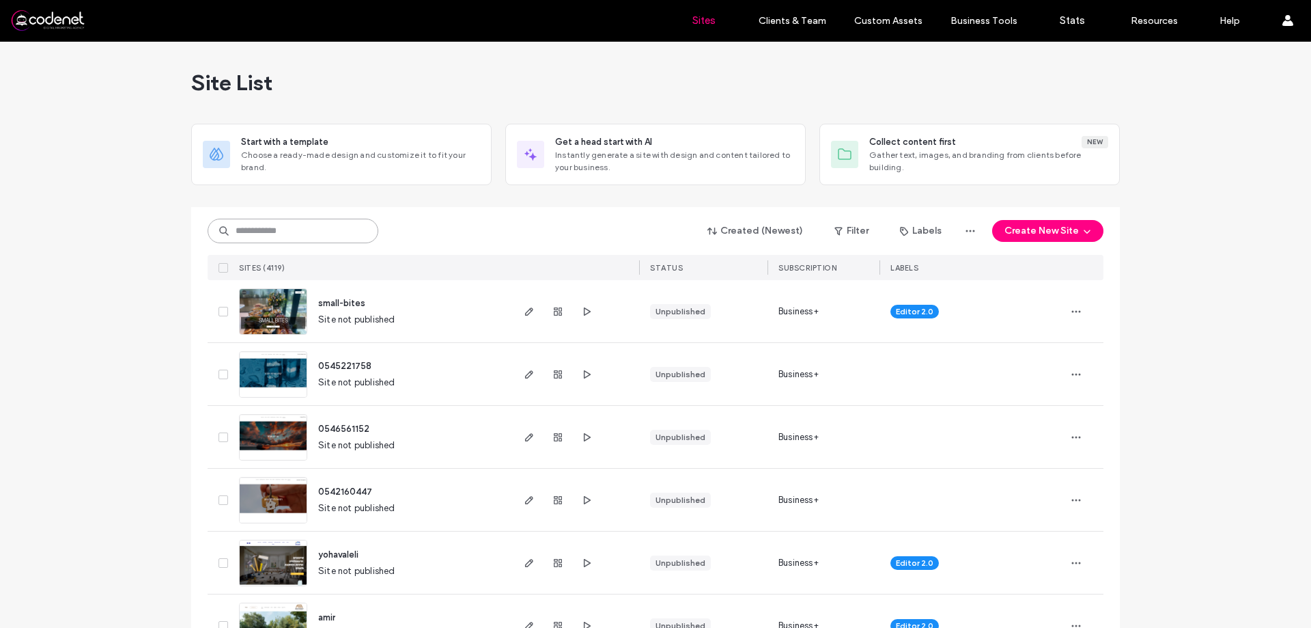
click at [279, 226] on input at bounding box center [293, 231] width 171 height 25
paste input "********"
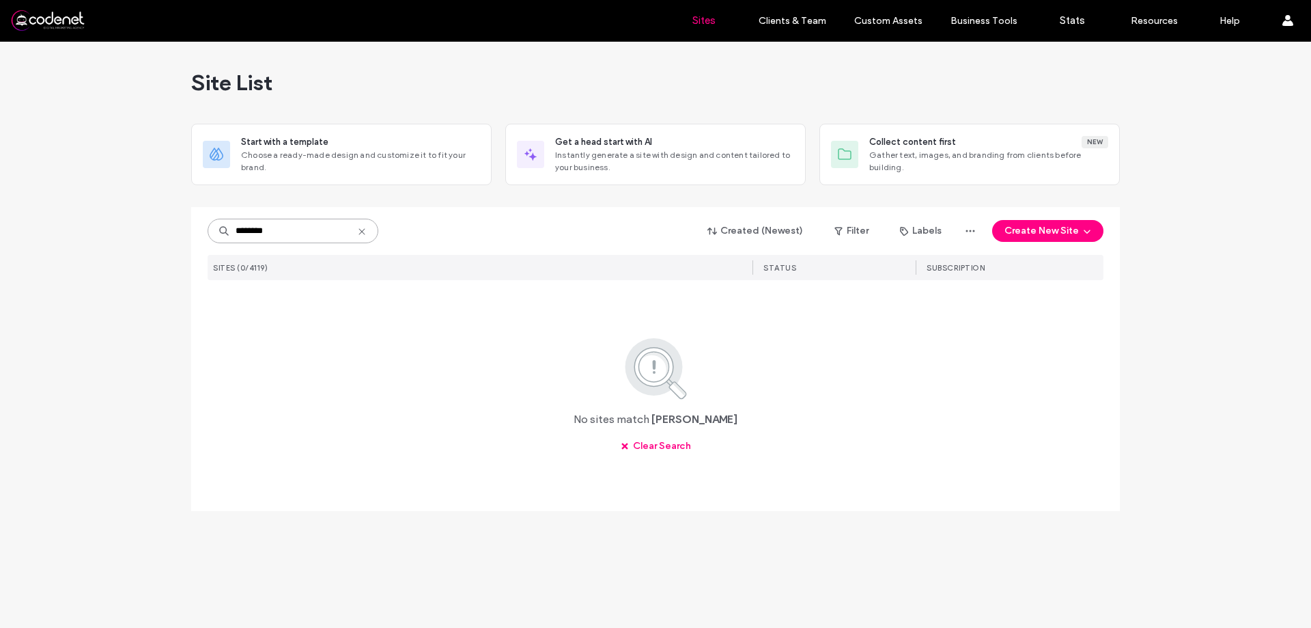
click at [311, 238] on input "********" at bounding box center [293, 231] width 171 height 25
paste input "**"
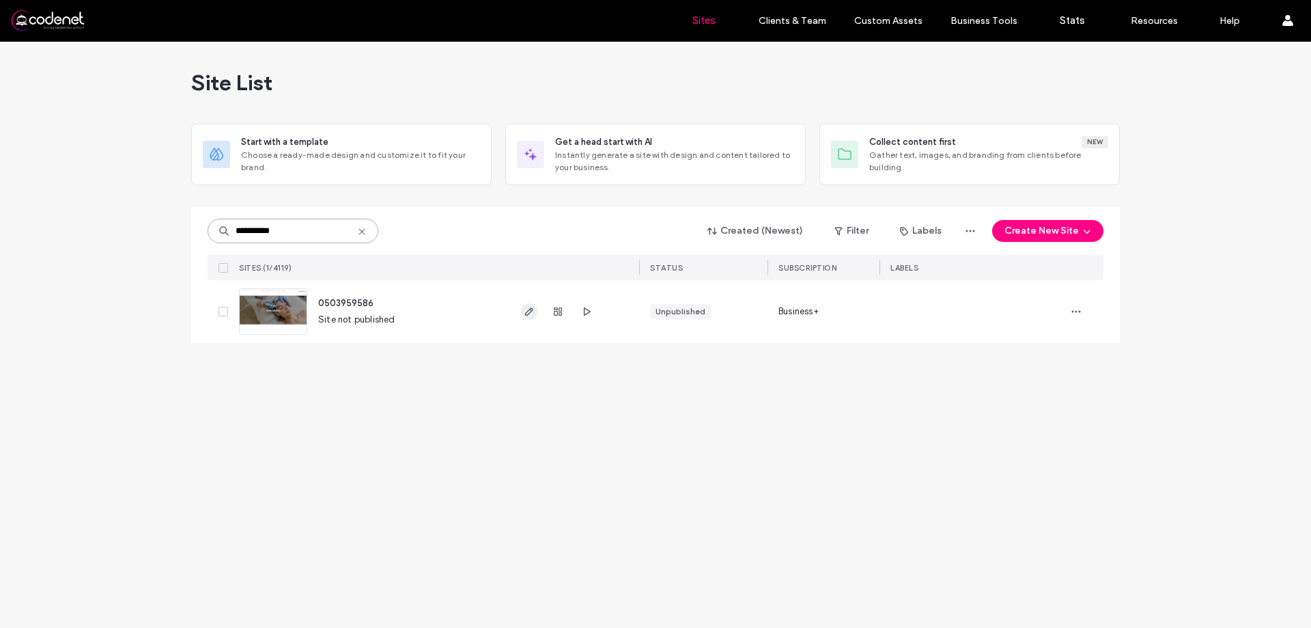
type input "**********"
click at [529, 309] on use "button" at bounding box center [529, 311] width 8 height 8
